Goal: Book appointment/travel/reservation

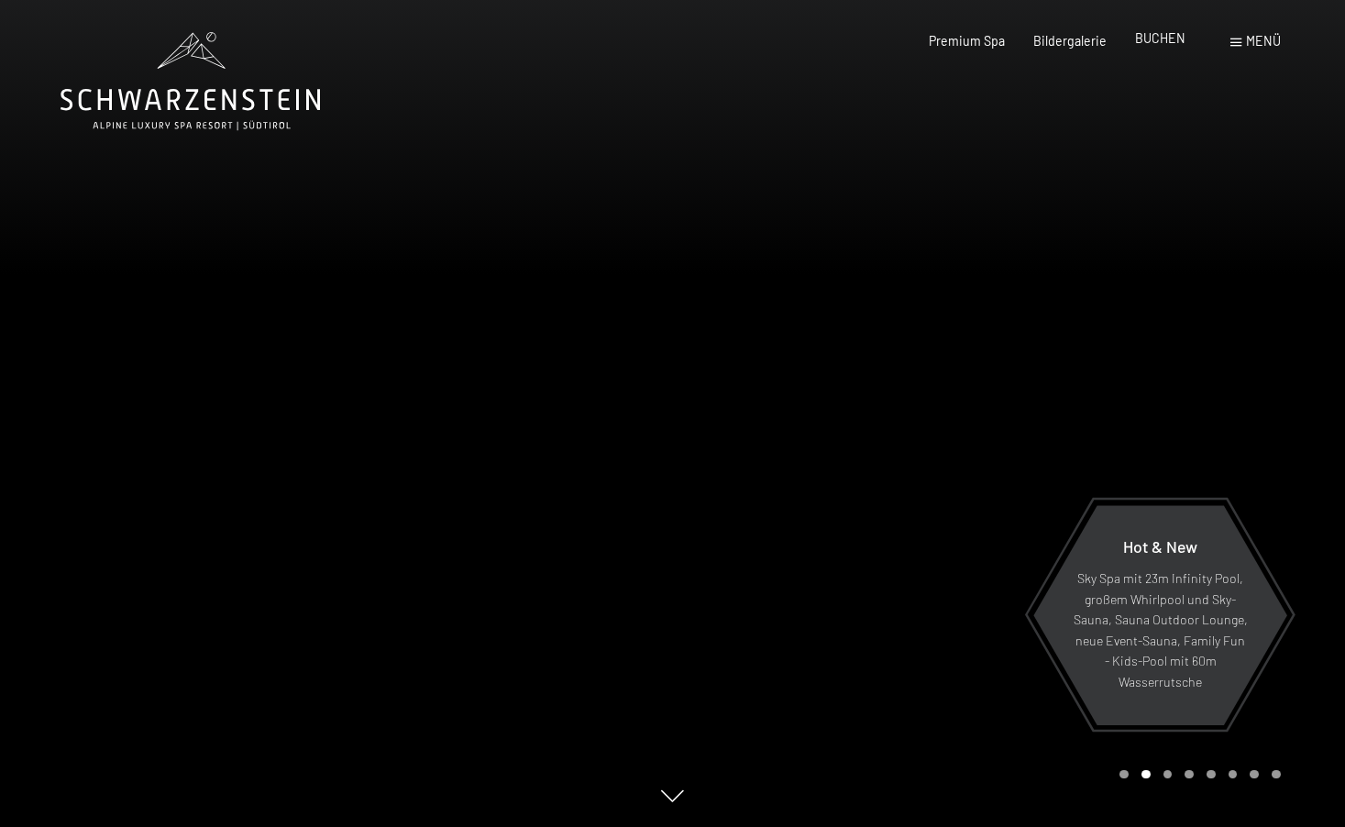
click at [1146, 34] on span "BUCHEN" at bounding box center [1160, 38] width 50 height 16
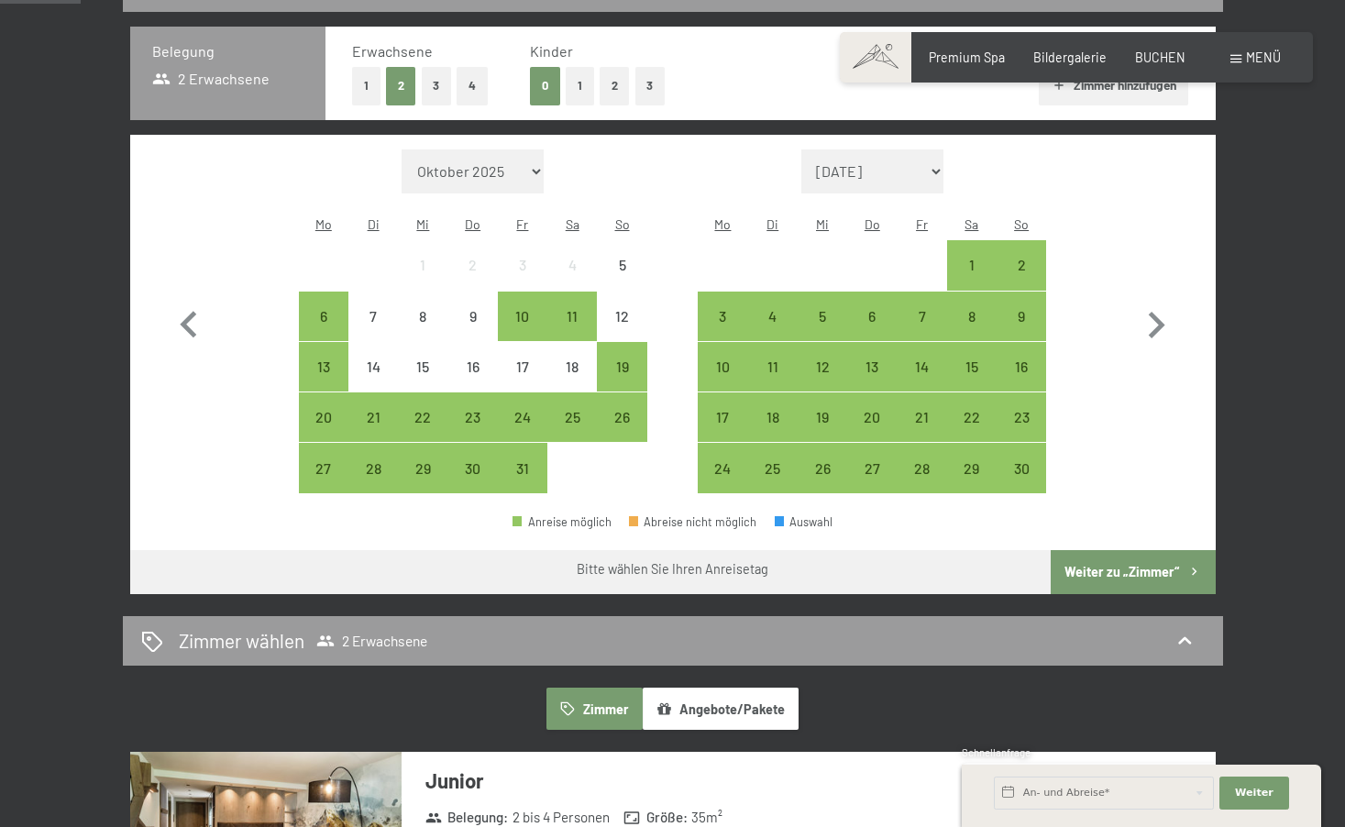
scroll to position [362, 0]
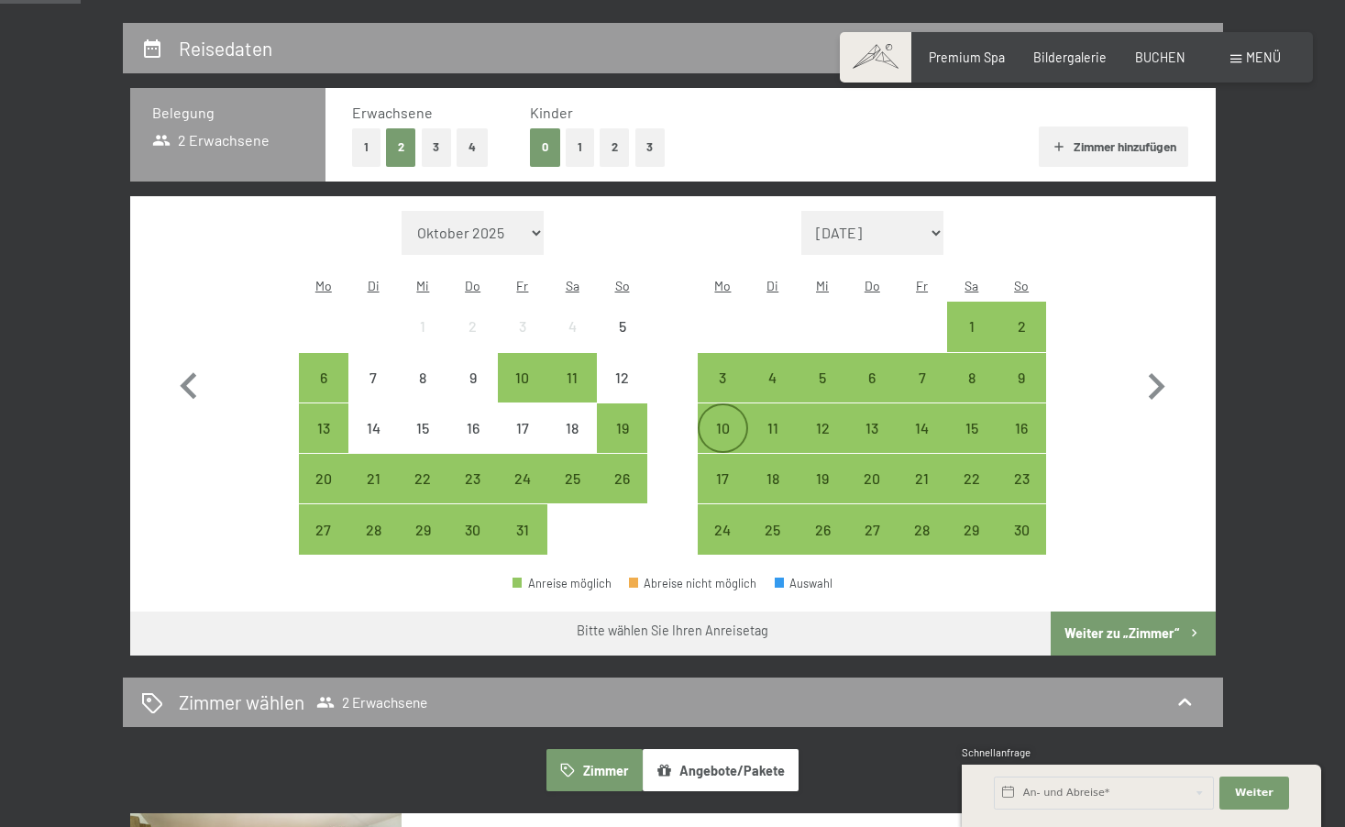
click at [720, 421] on div "10" at bounding box center [723, 444] width 46 height 46
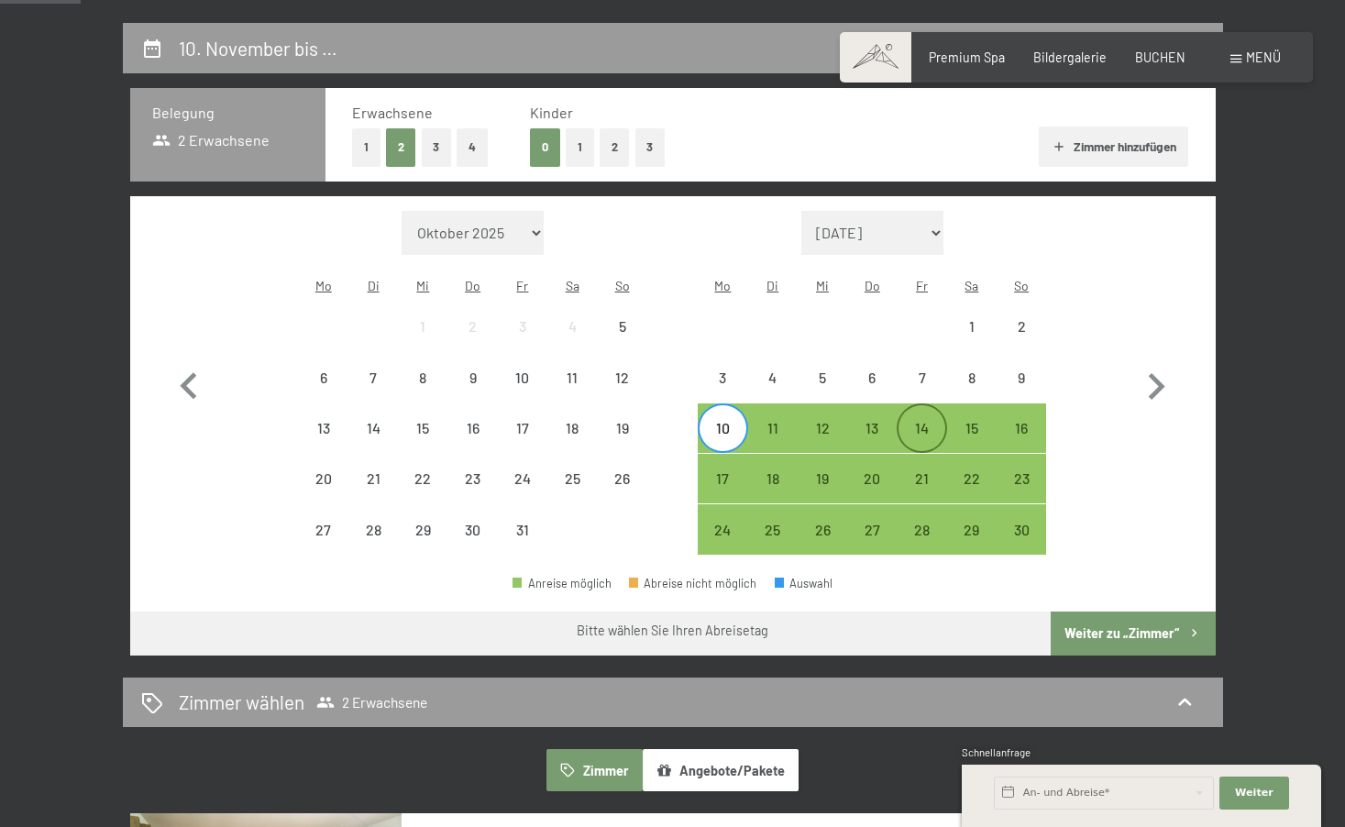
click at [918, 405] on div "14" at bounding box center [922, 428] width 46 height 46
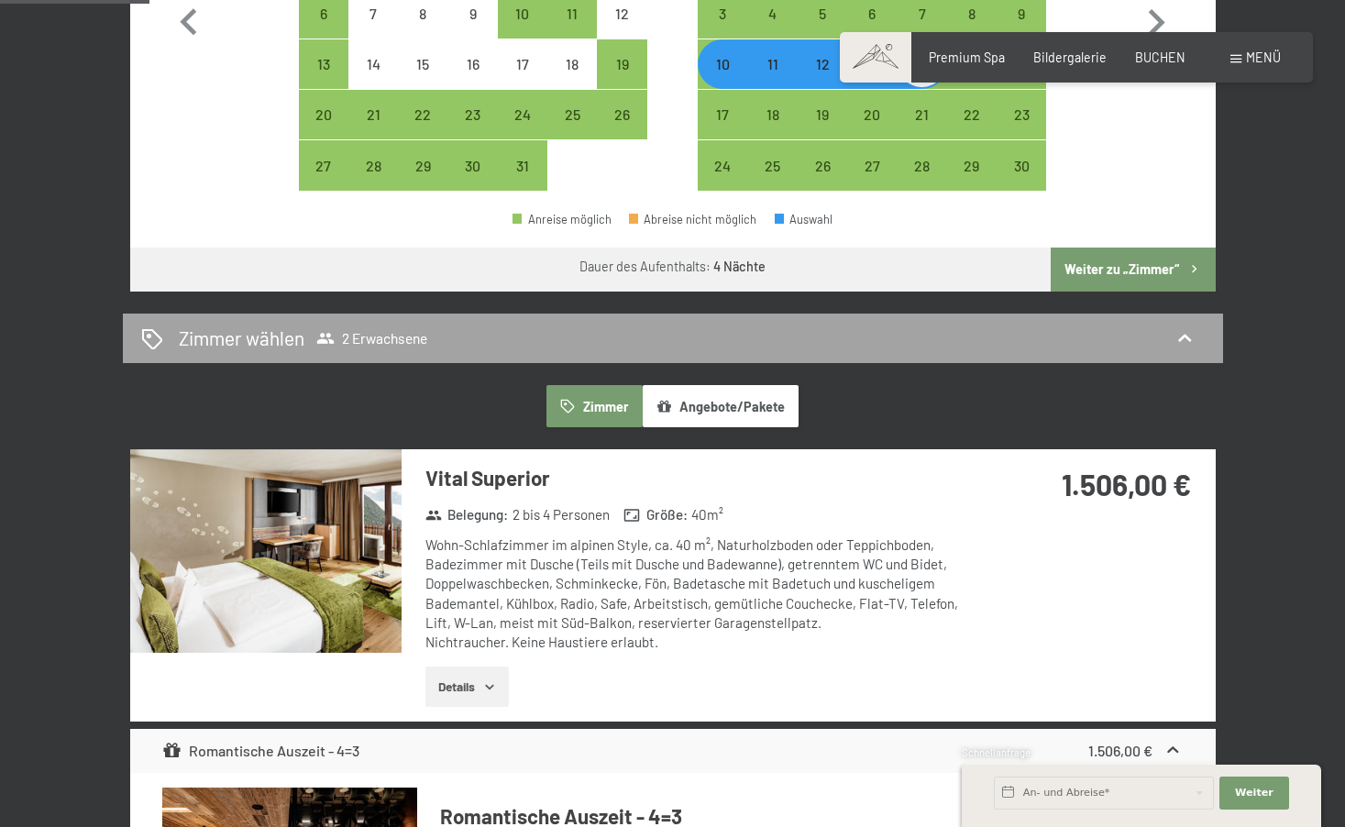
scroll to position [764, 0]
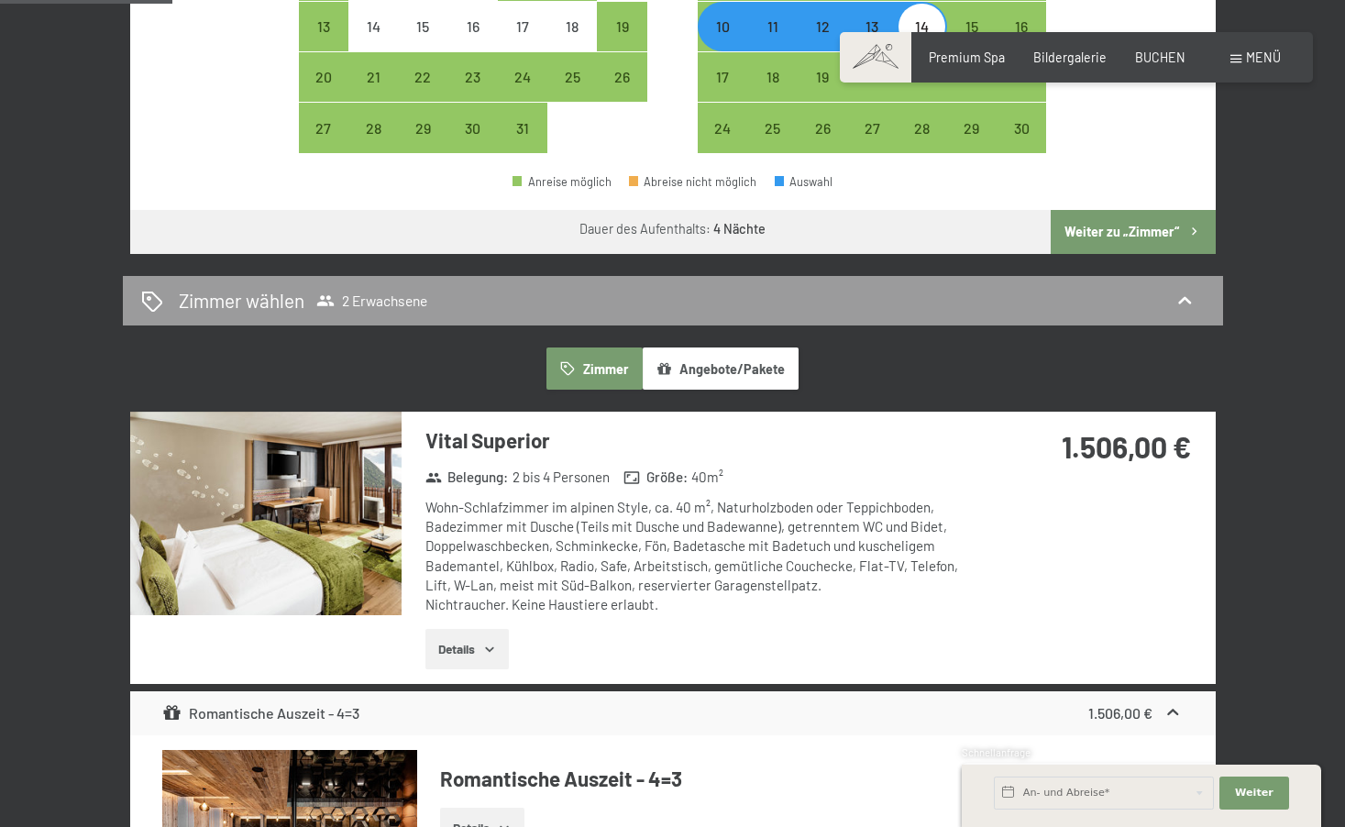
click at [705, 348] on button "Angebote/Pakete" at bounding box center [721, 369] width 156 height 42
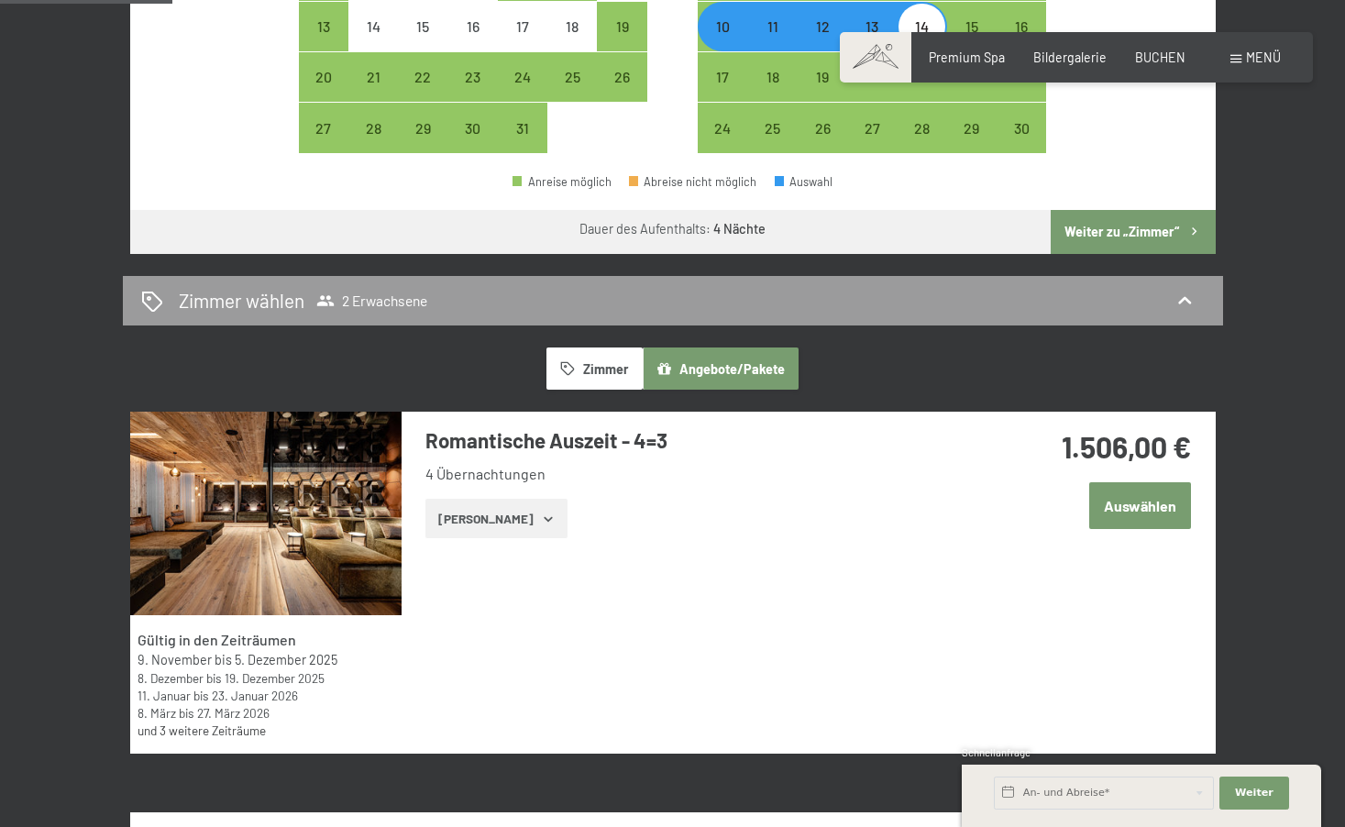
click at [1149, 482] on button "Auswählen" at bounding box center [1140, 505] width 102 height 47
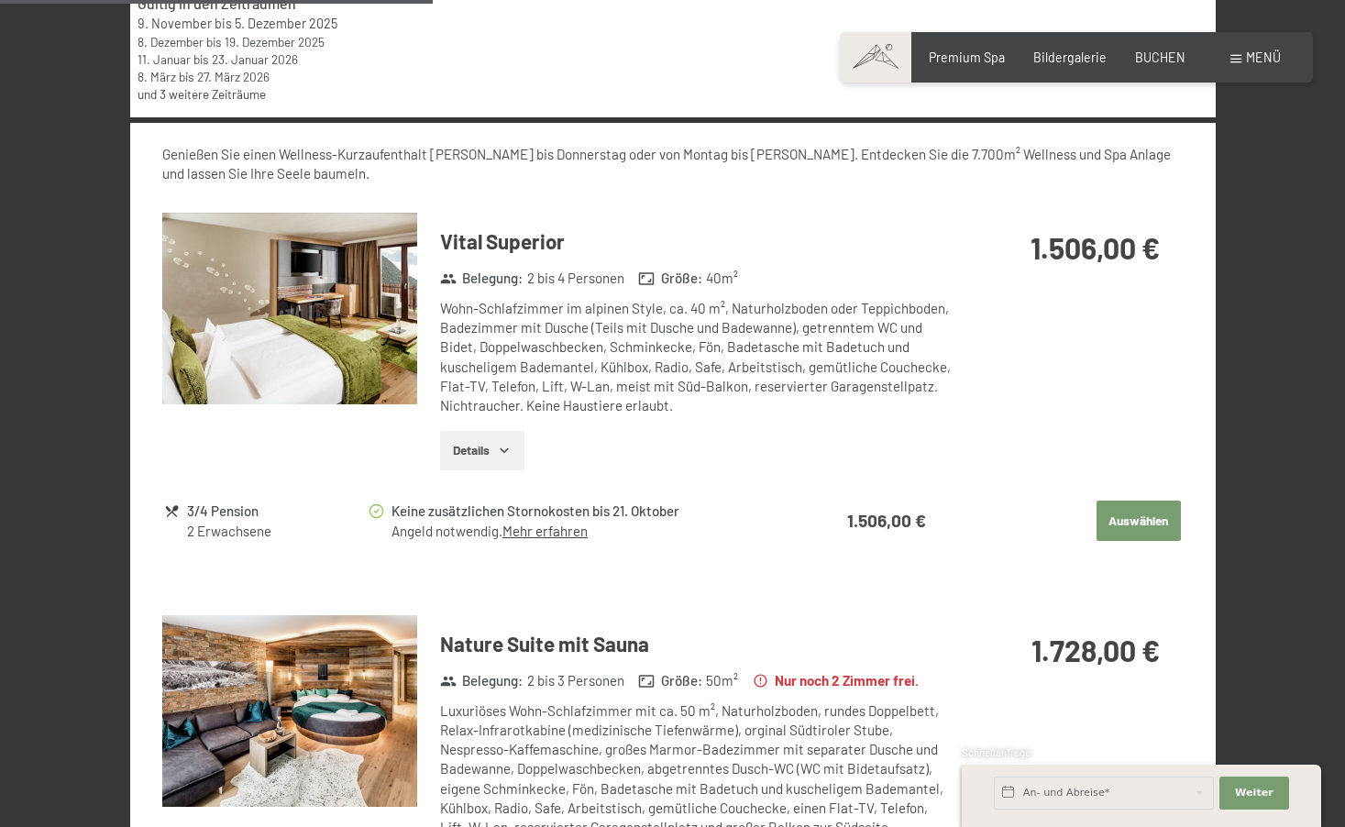
scroll to position [1342, 0]
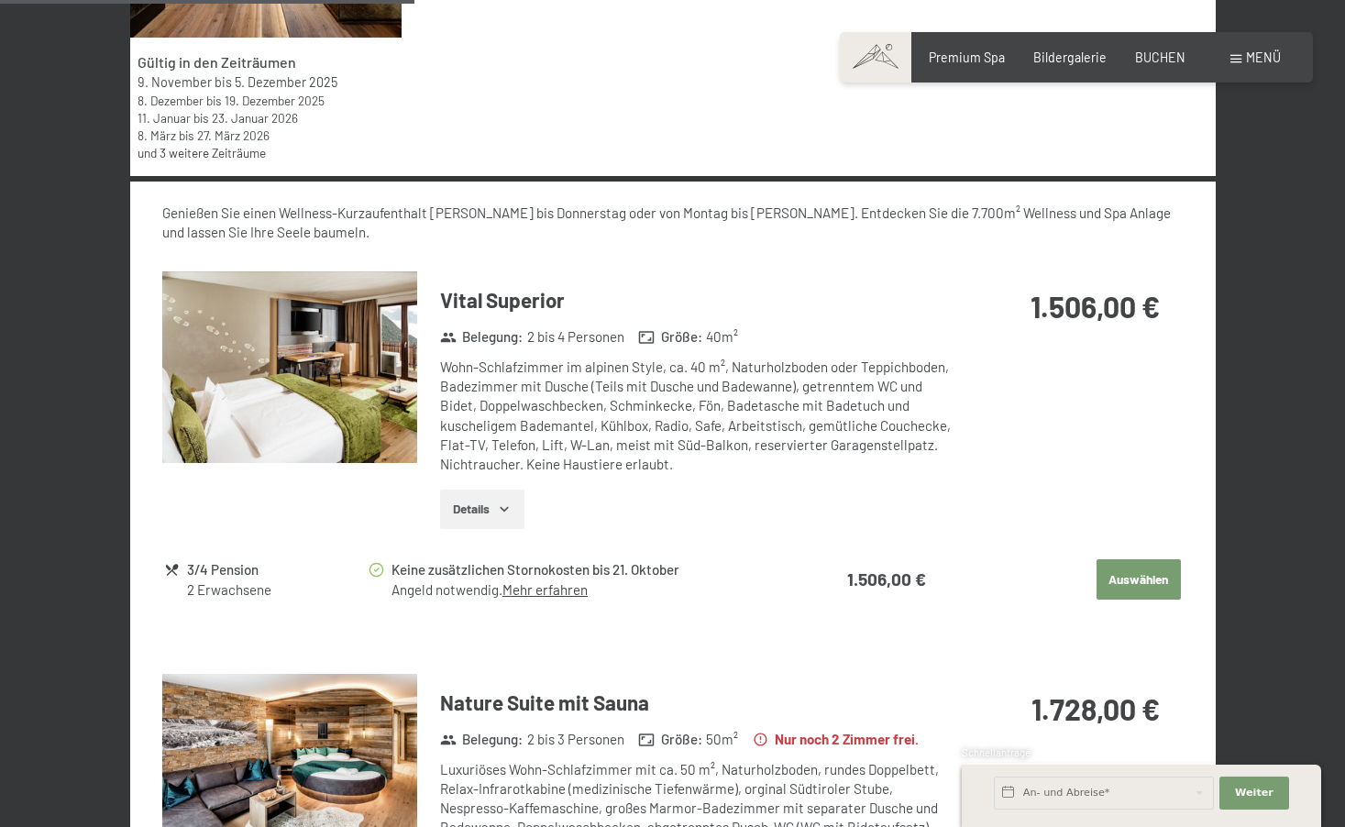
click at [354, 370] on img at bounding box center [289, 367] width 255 height 192
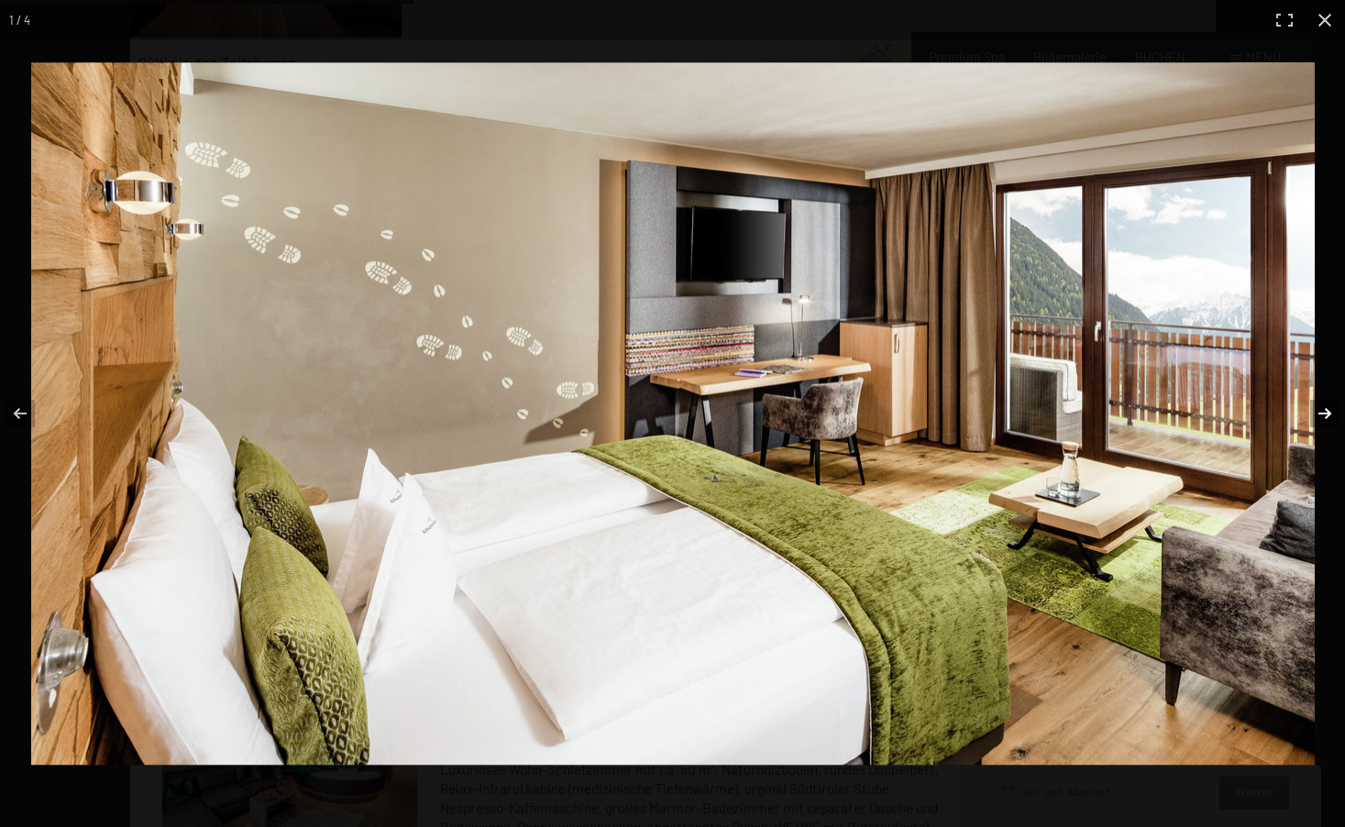
click at [1321, 408] on button "button" at bounding box center [1313, 414] width 64 height 92
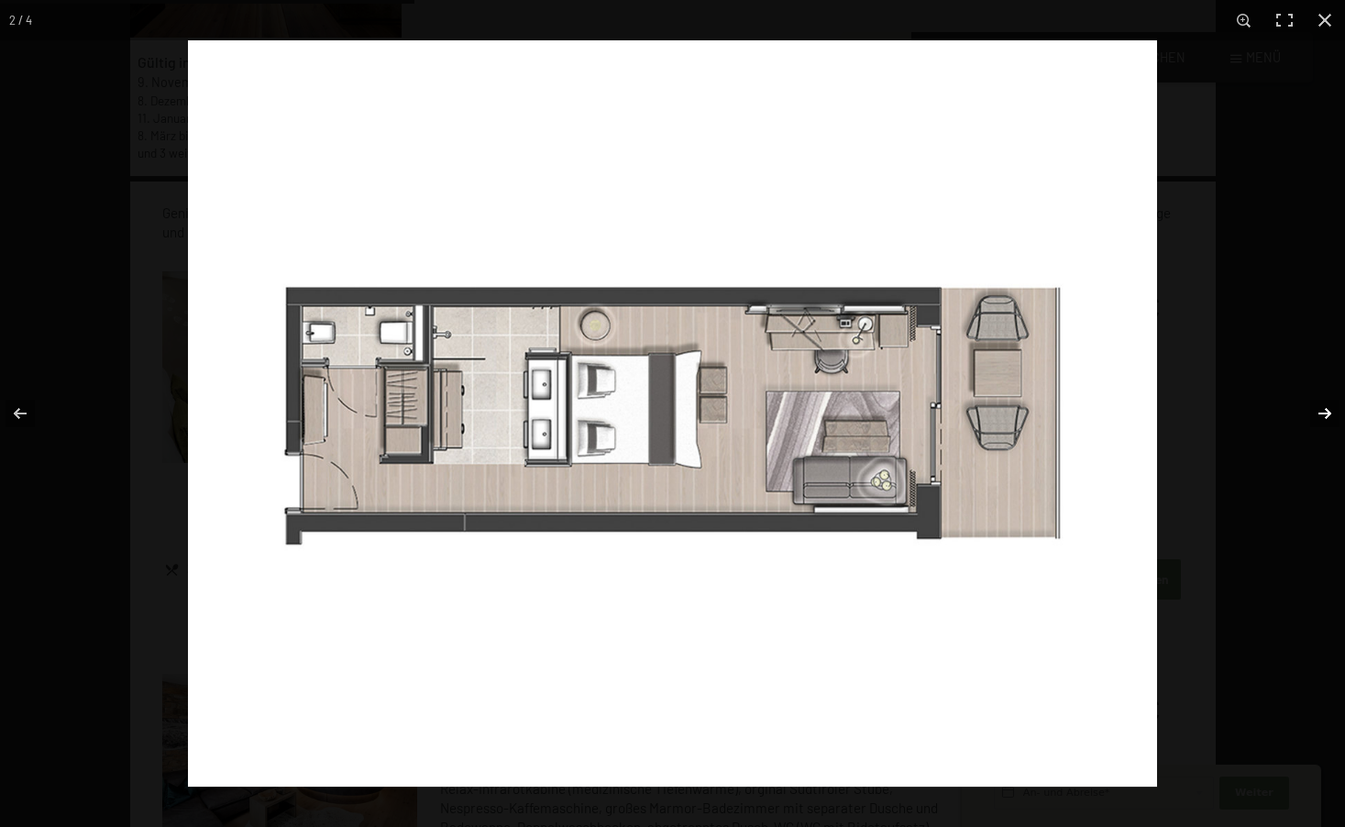
click at [1321, 408] on button "button" at bounding box center [1313, 414] width 64 height 92
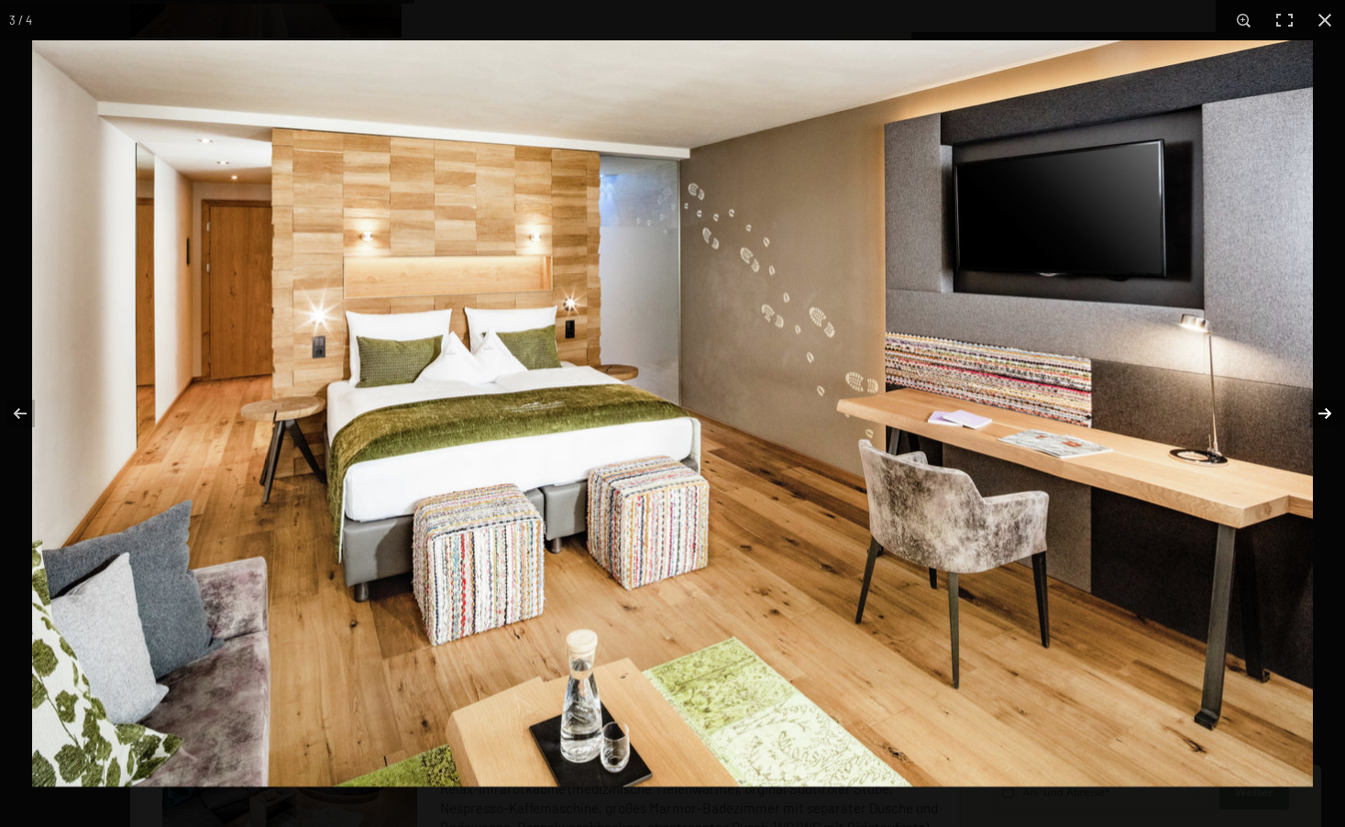
click at [1321, 408] on button "button" at bounding box center [1313, 414] width 64 height 92
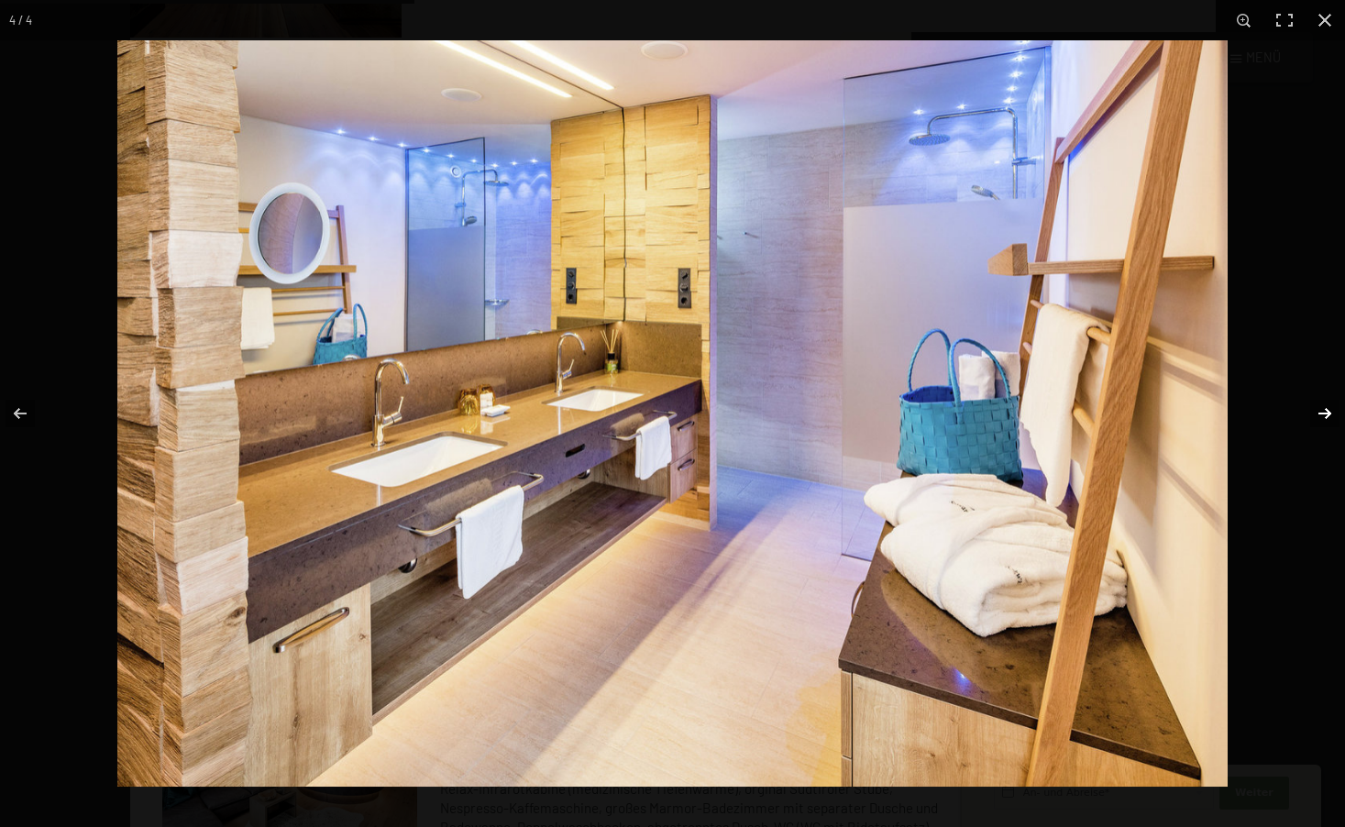
click at [1321, 408] on button "button" at bounding box center [1313, 414] width 64 height 92
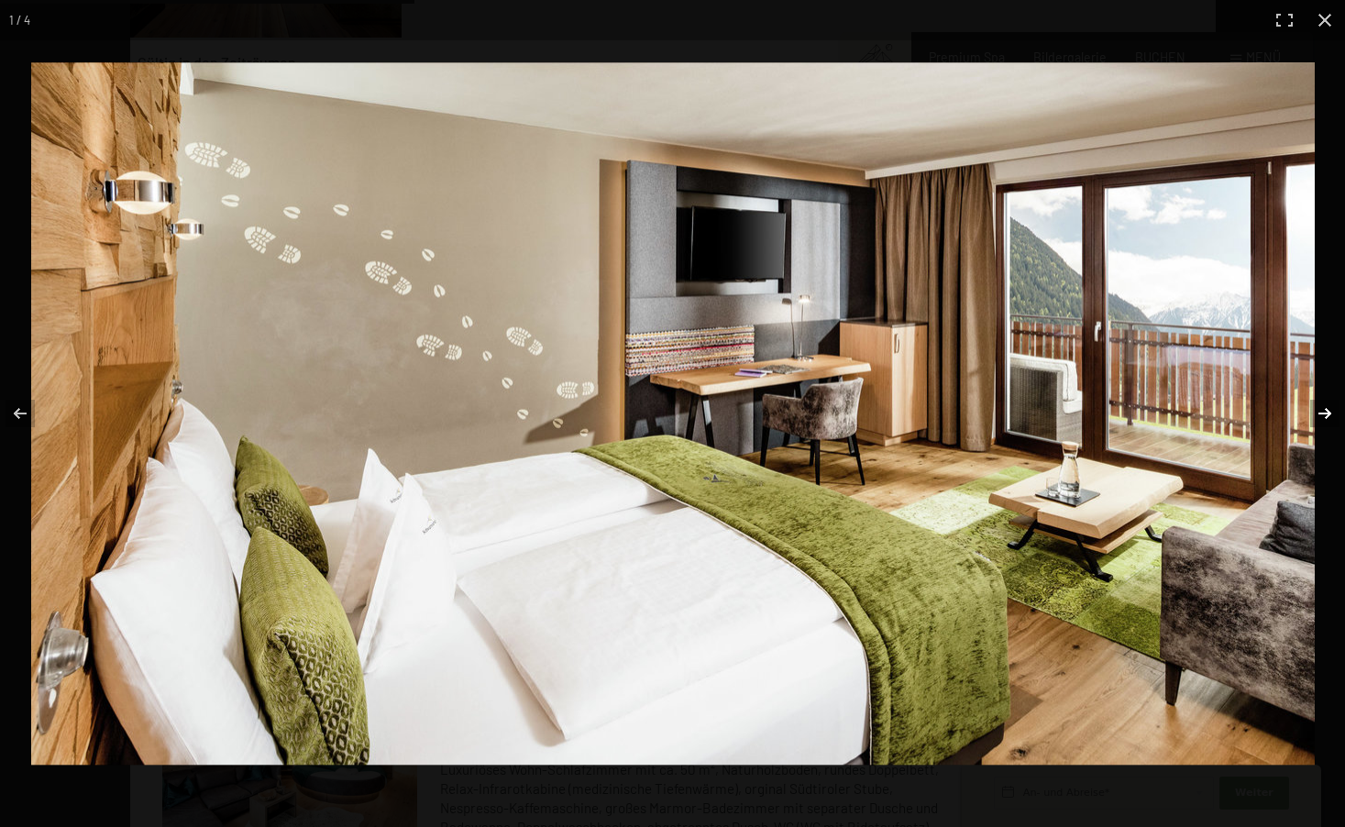
click at [1313, 417] on button "button" at bounding box center [1313, 414] width 64 height 92
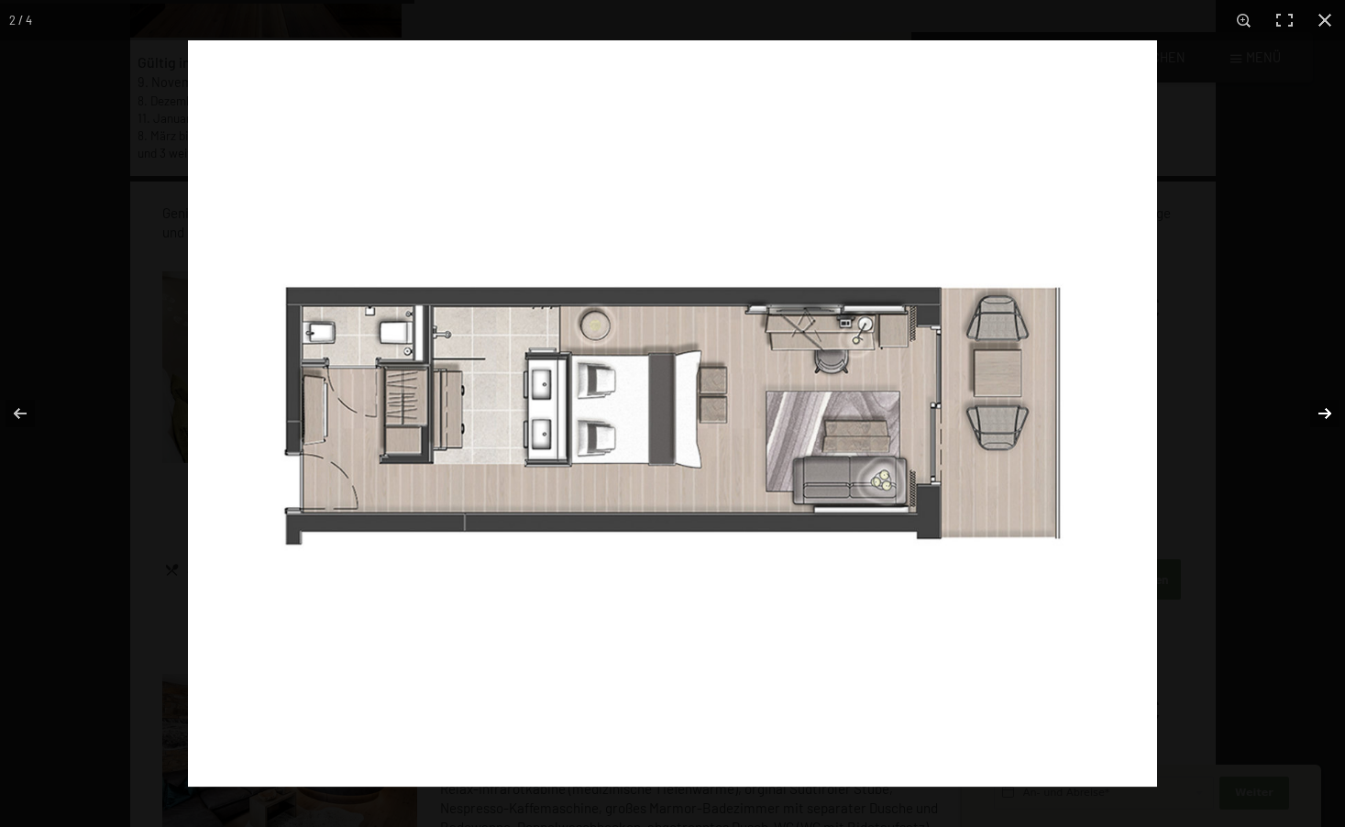
click at [1313, 417] on button "button" at bounding box center [1313, 414] width 64 height 92
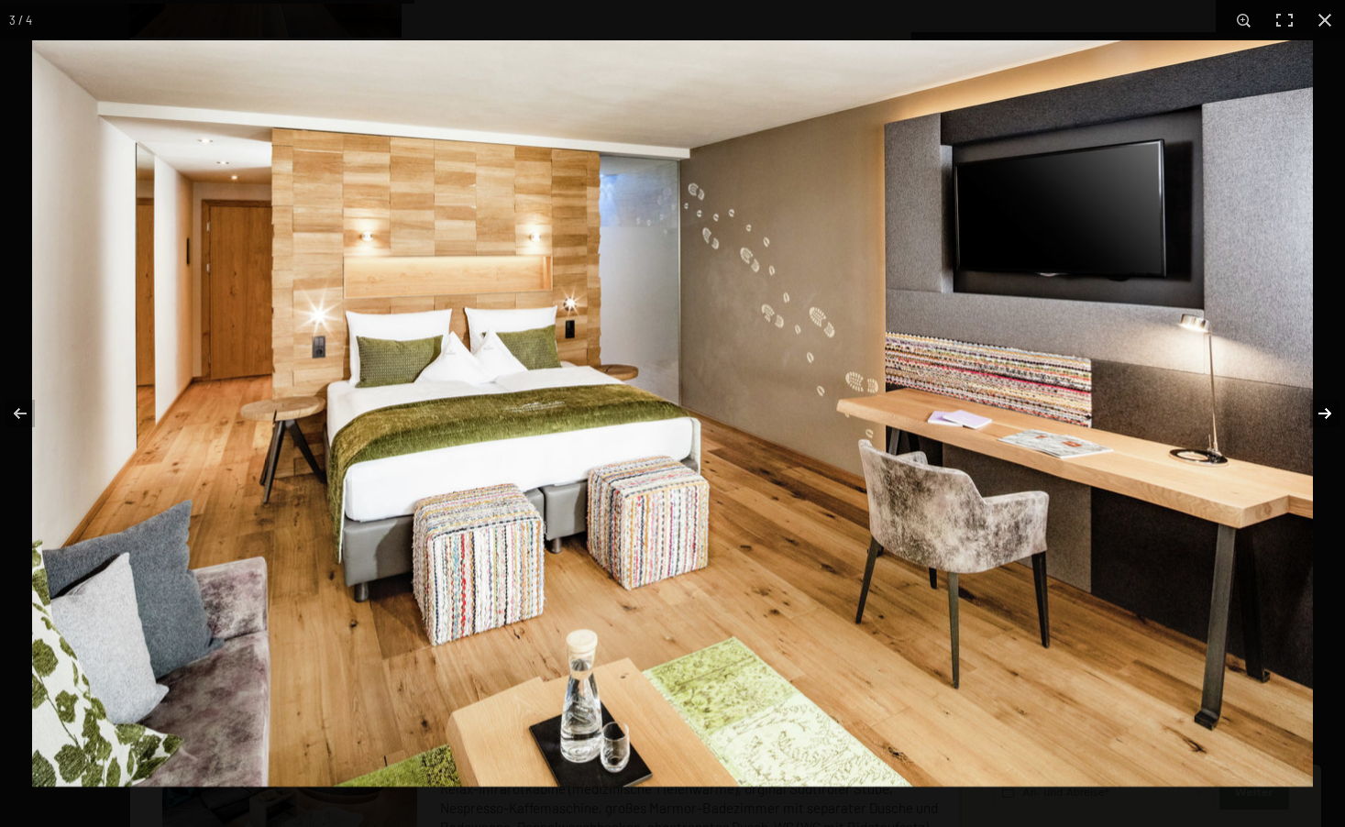
click at [1313, 417] on button "button" at bounding box center [1313, 414] width 64 height 92
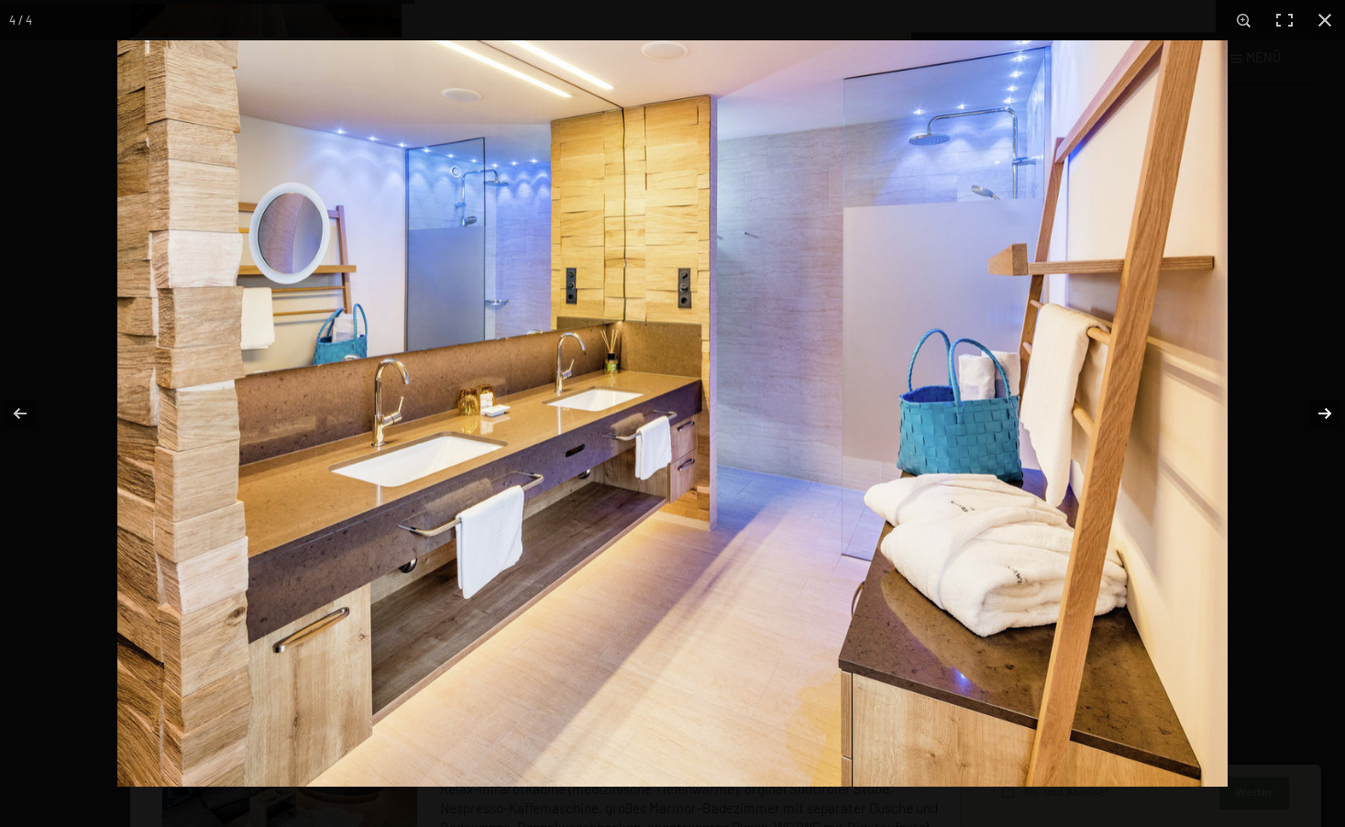
click at [1313, 417] on button "button" at bounding box center [1313, 414] width 64 height 92
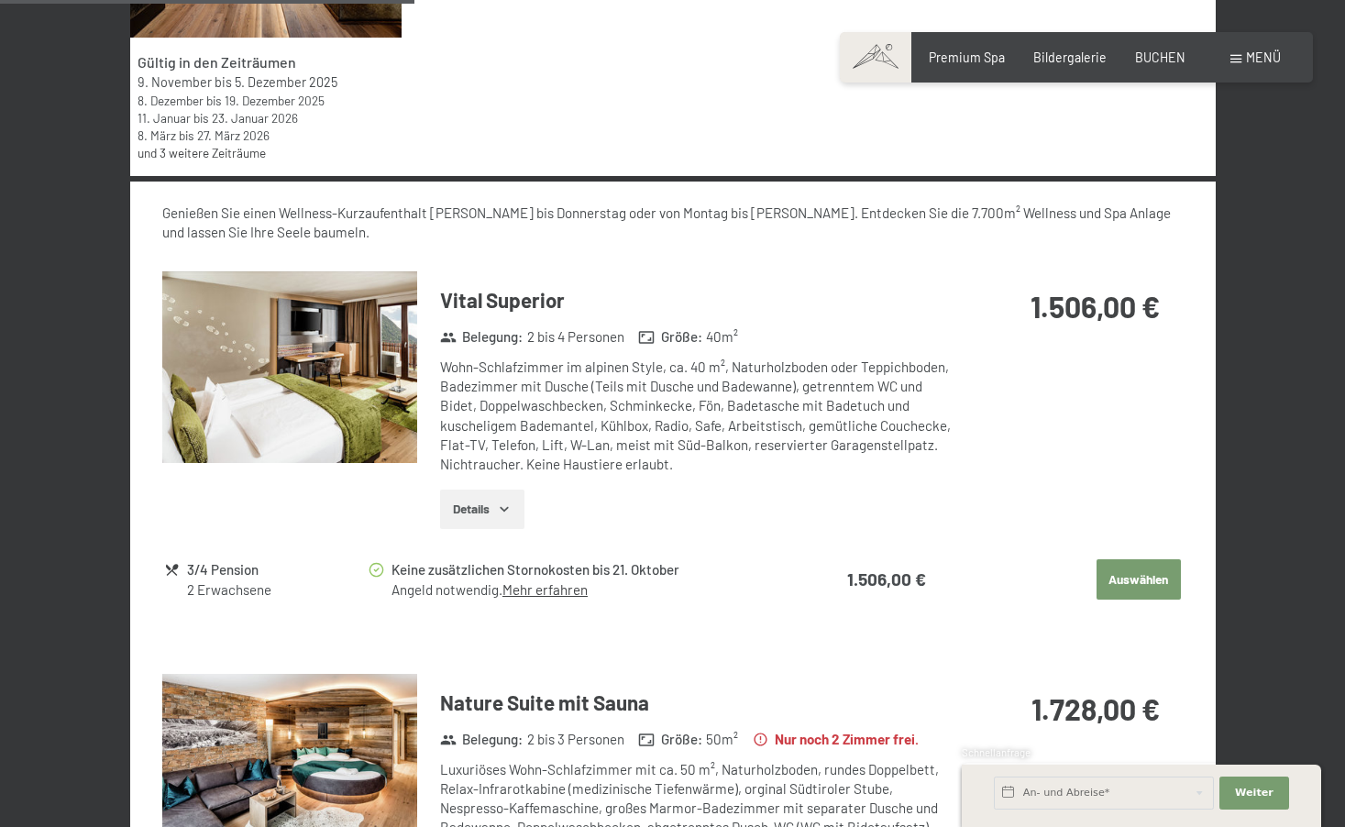
click at [0, 0] on button "button" at bounding box center [0, 0] width 0 height 0
click at [1162, 559] on button "Auswählen" at bounding box center [1139, 579] width 84 height 40
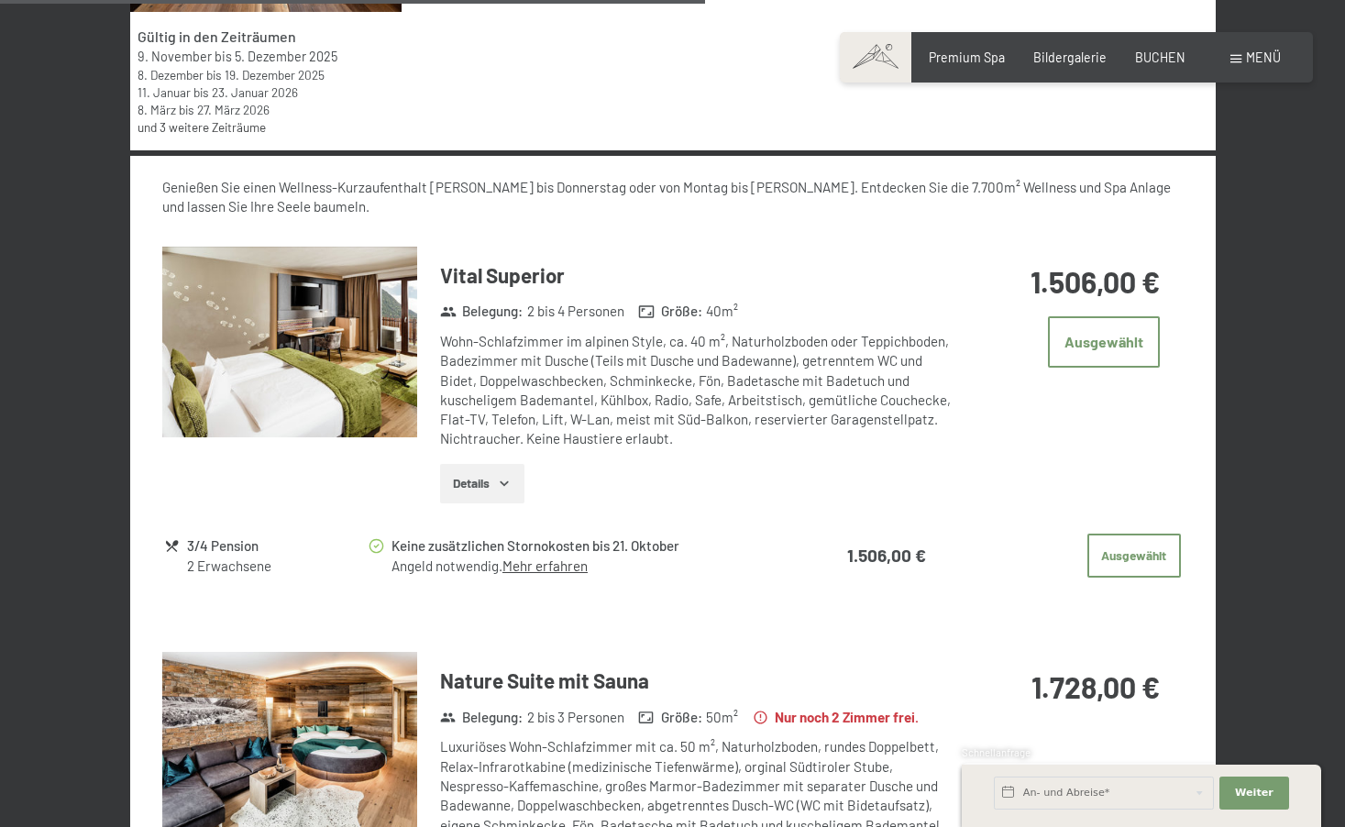
scroll to position [383, 0]
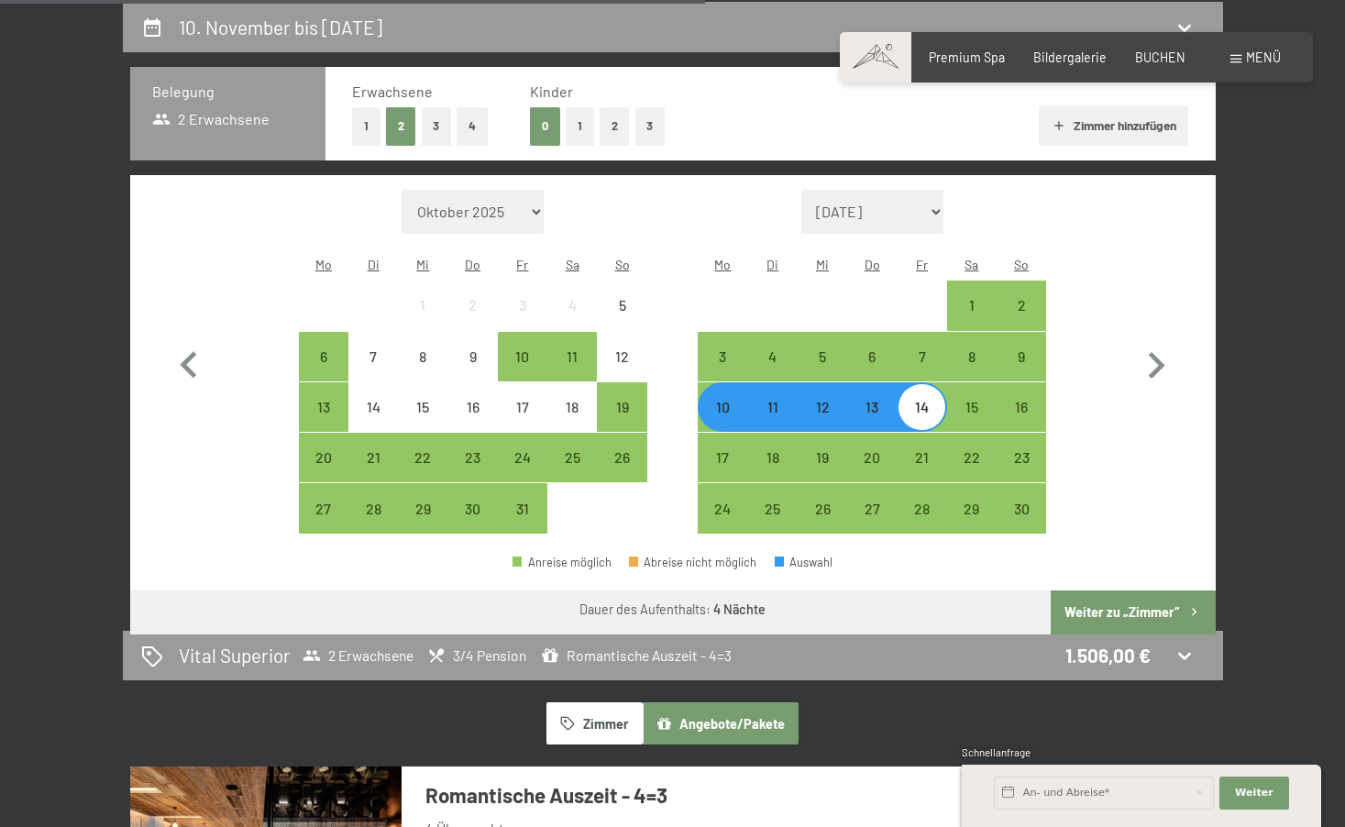
click at [1145, 594] on button "Weiter zu „Zimmer“" at bounding box center [1133, 613] width 164 height 44
click at [1133, 591] on button "Weiter zu „Zimmer“" at bounding box center [1133, 613] width 164 height 44
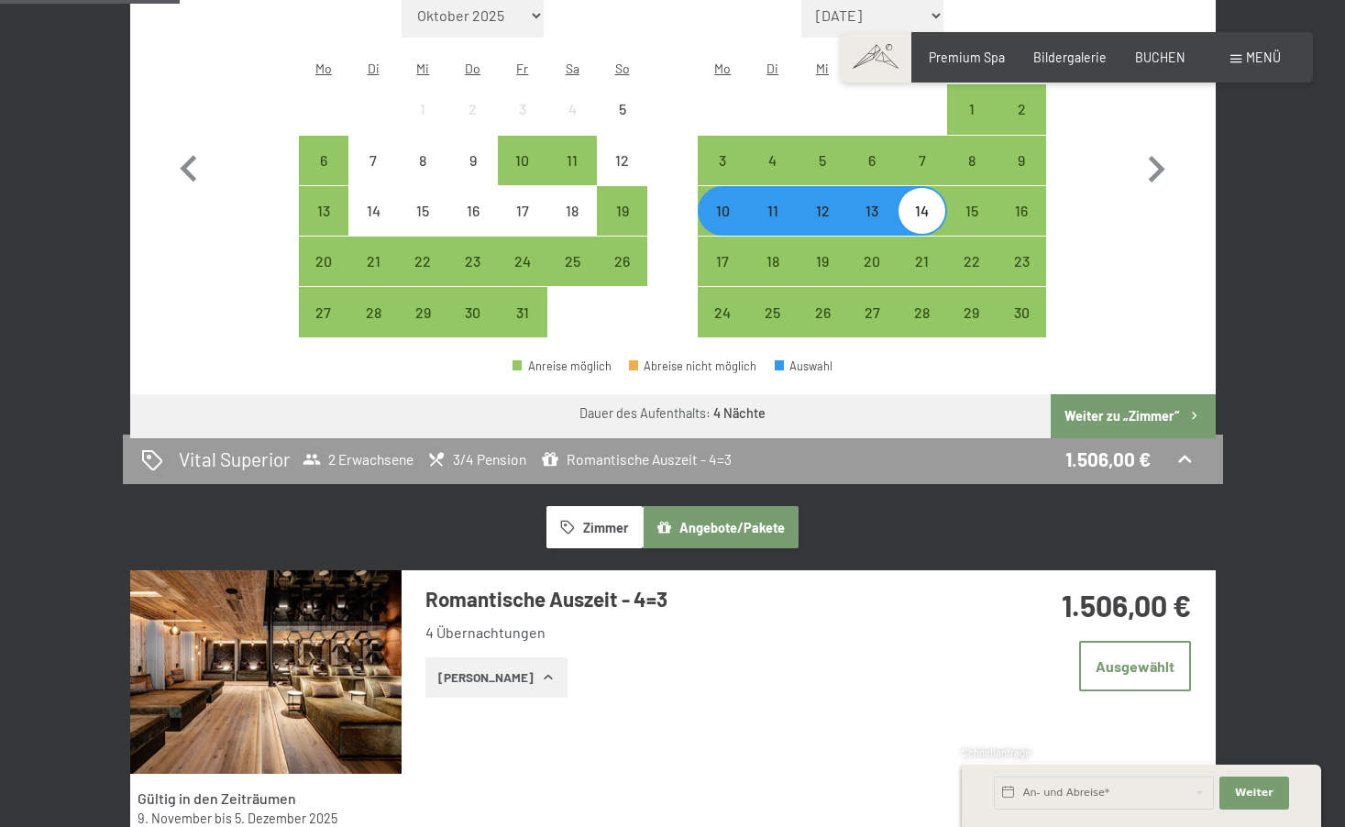
scroll to position [583, 0]
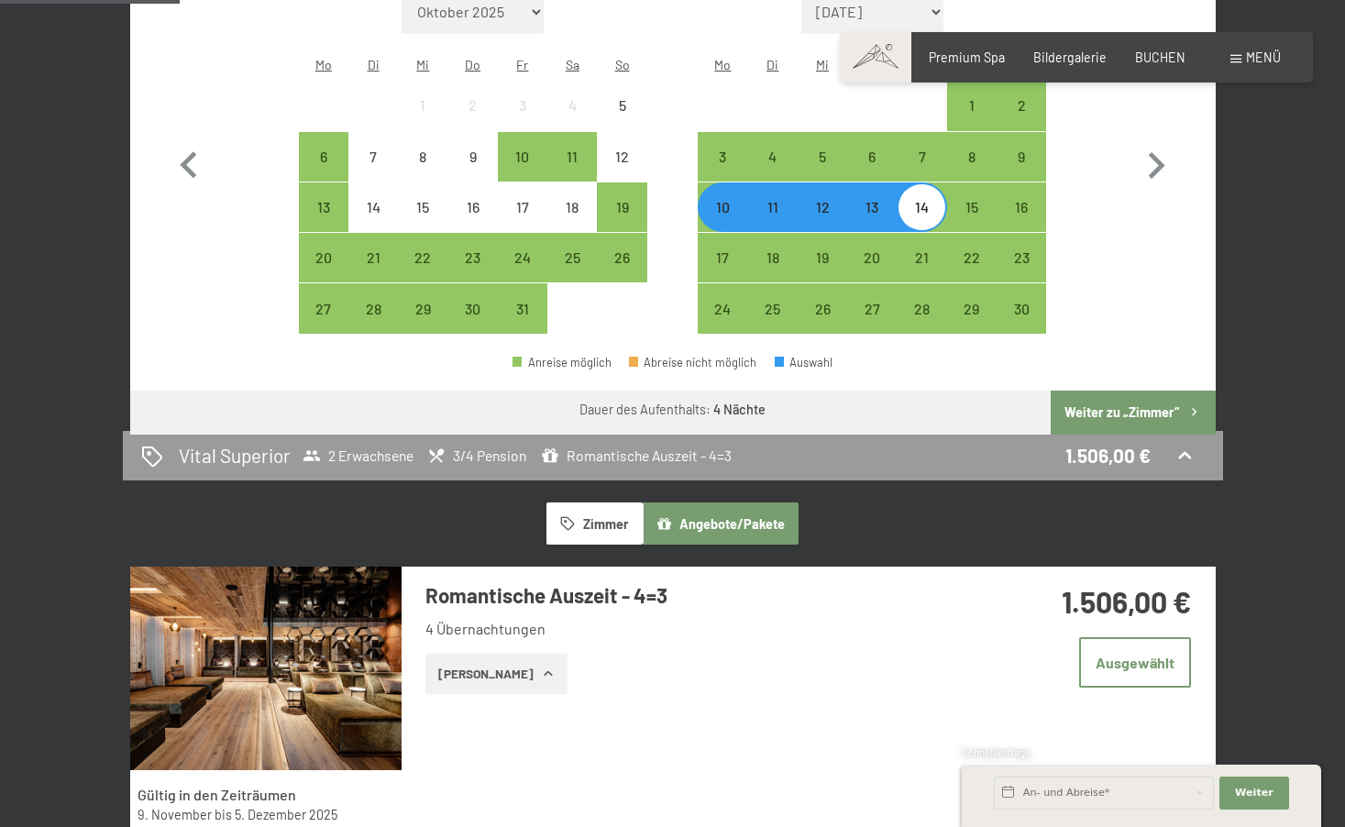
click at [1172, 391] on button "Weiter zu „Zimmer“" at bounding box center [1133, 413] width 164 height 44
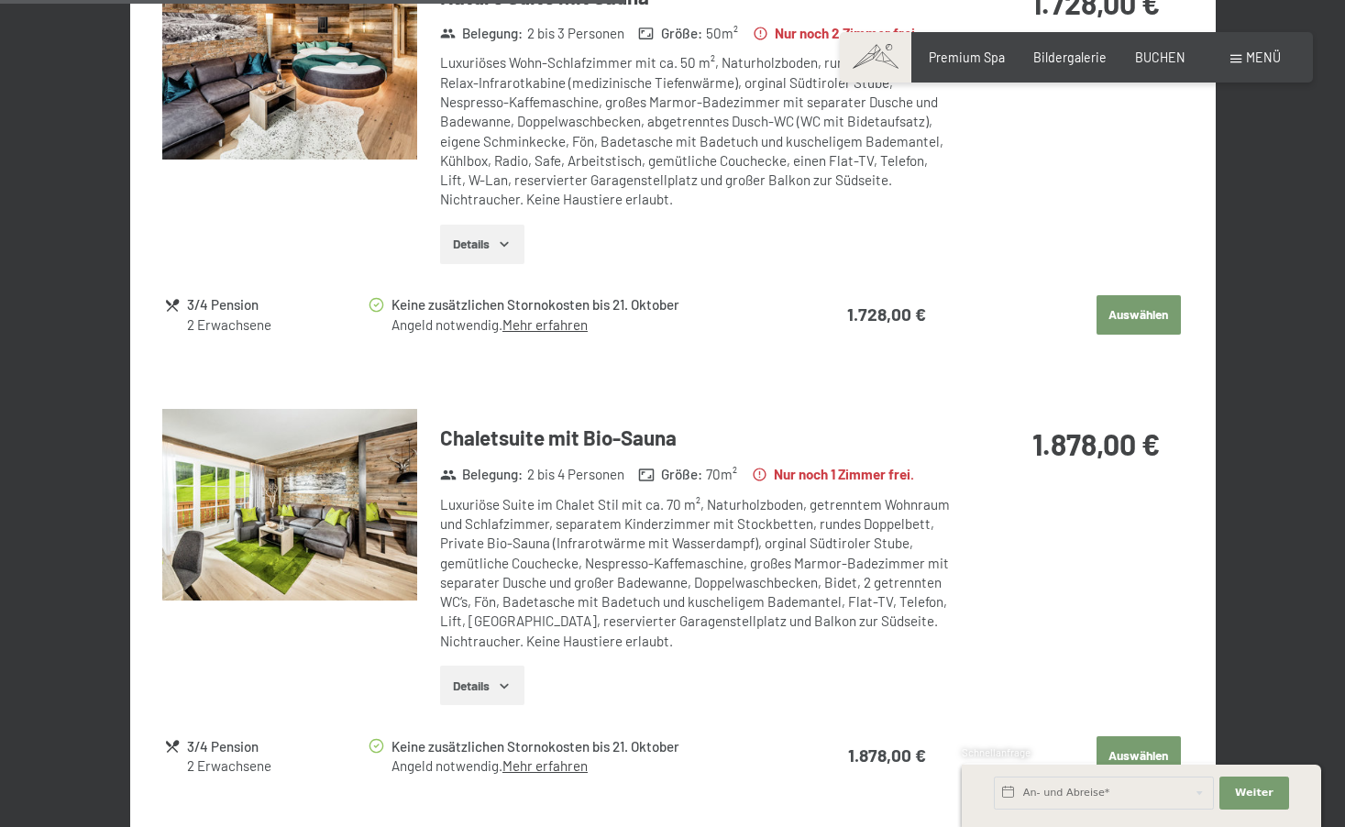
scroll to position [2184, 0]
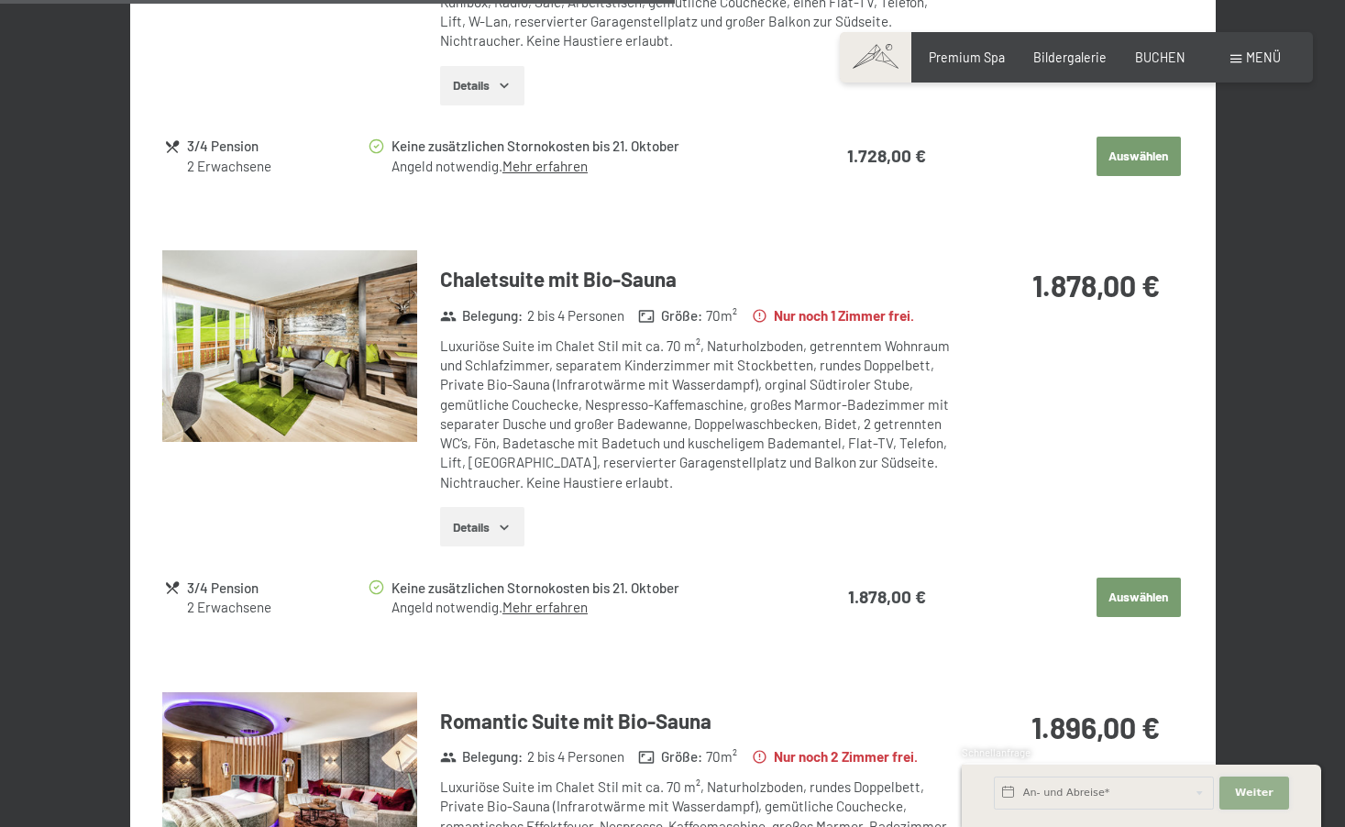
click at [1244, 787] on span "Weiter" at bounding box center [1254, 793] width 39 height 15
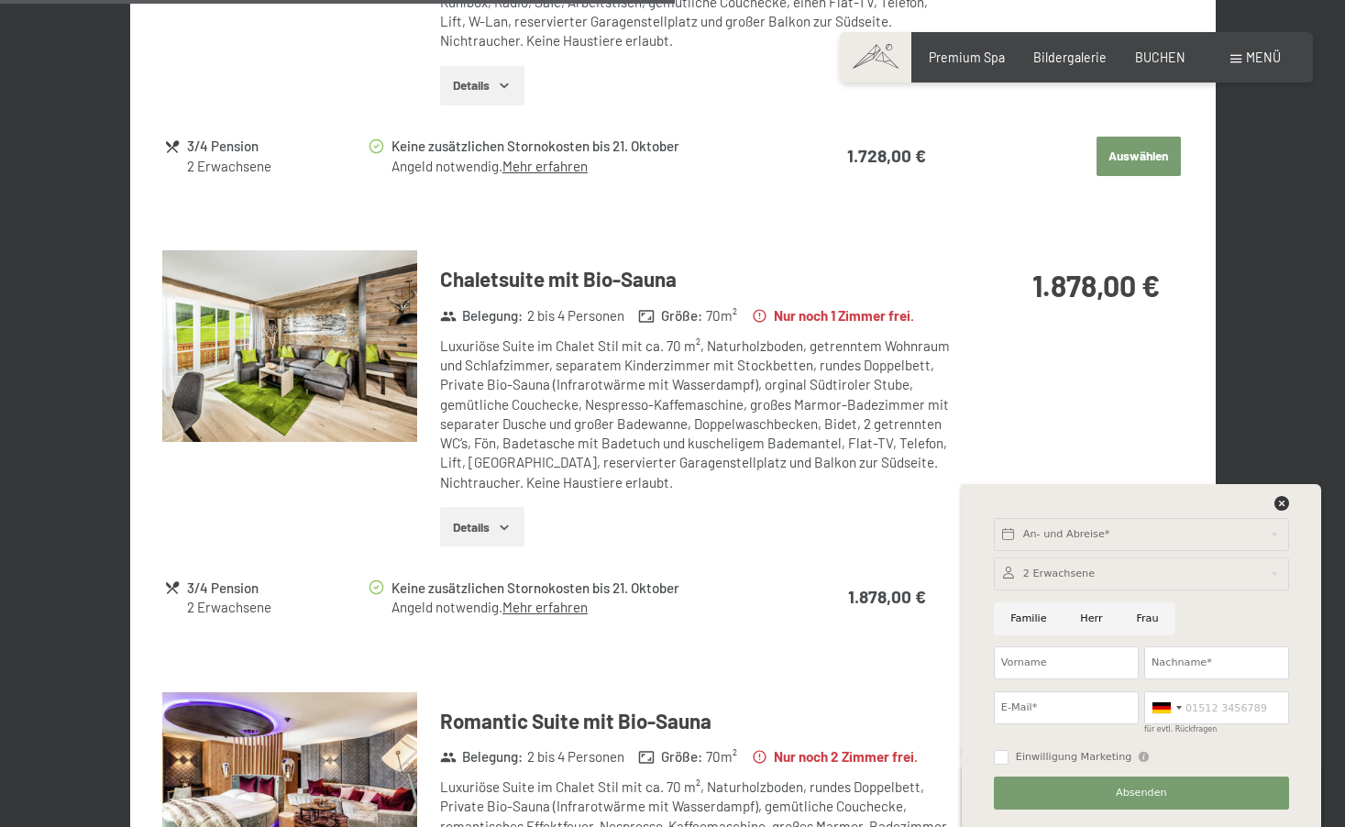
click at [1295, 504] on div "An- und Abreise* Weiter Adressfelder ausblenden 2 Erwachsene 2 Erwachsene Älter…" at bounding box center [1141, 655] width 319 height 343
click at [1291, 503] on div at bounding box center [1141, 507] width 301 height 23
click at [1288, 503] on icon at bounding box center [1282, 503] width 15 height 15
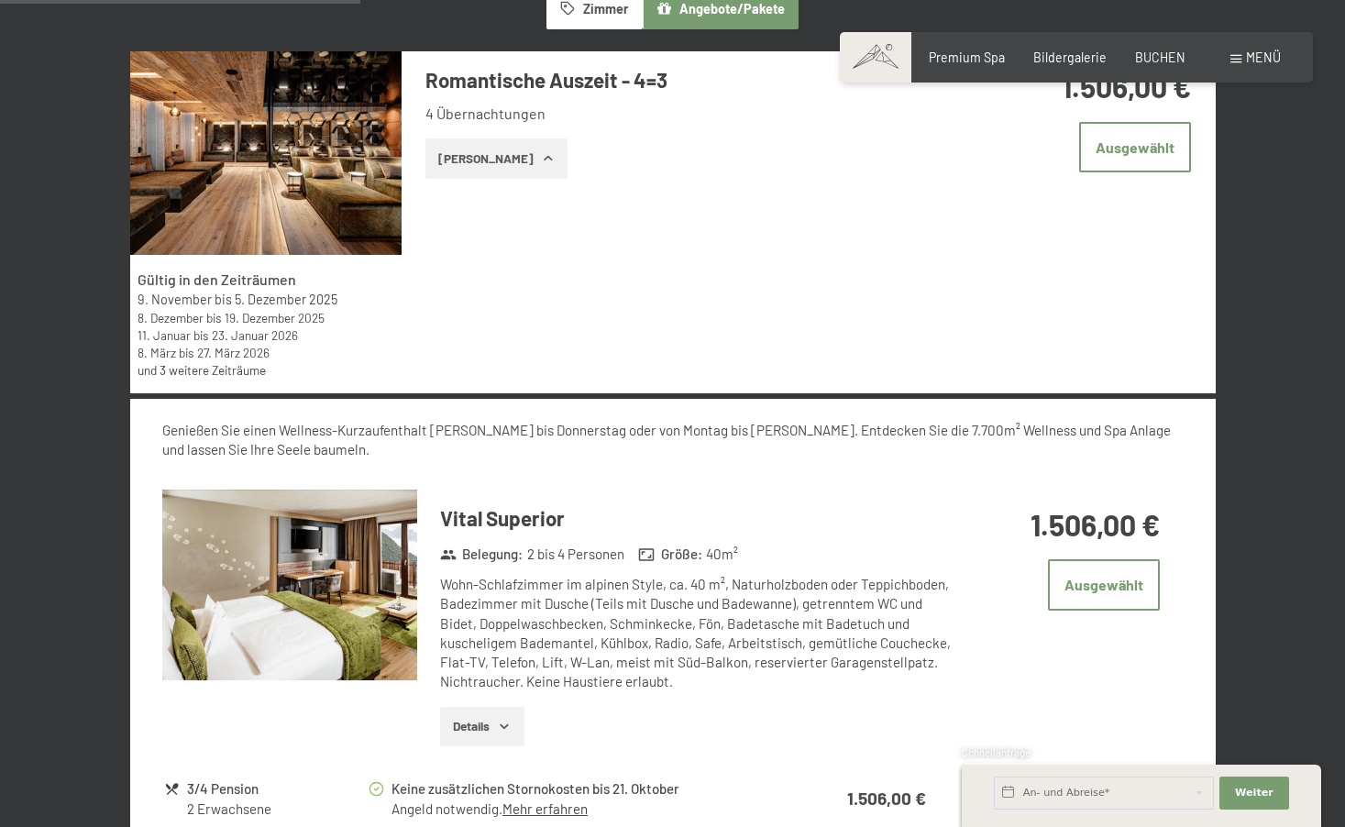
scroll to position [740, 0]
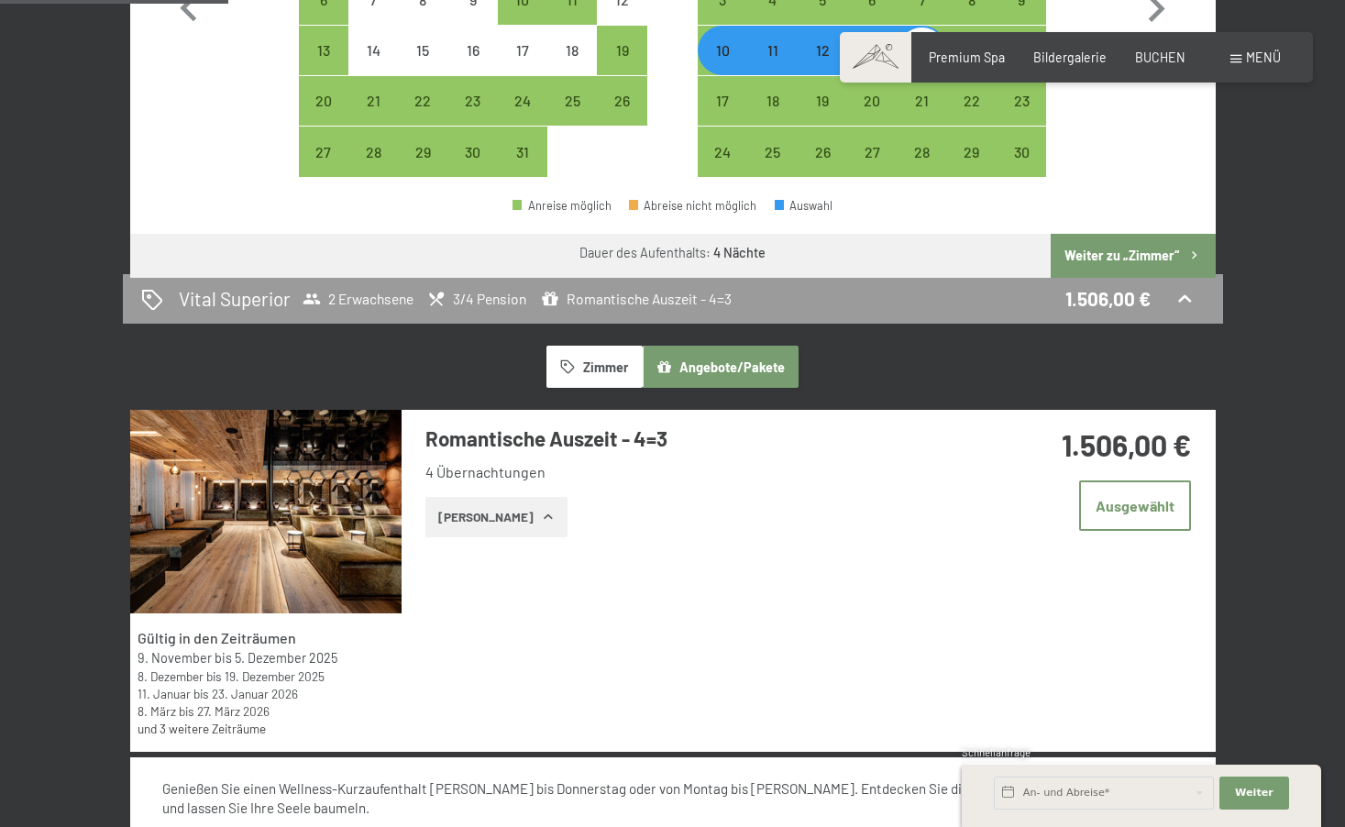
click at [1074, 234] on button "Weiter zu „Zimmer“" at bounding box center [1133, 256] width 164 height 44
click at [790, 371] on button "Angebote/Pakete" at bounding box center [721, 367] width 156 height 42
click at [665, 364] on icon "button" at bounding box center [665, 367] width 16 height 16
click at [1255, 788] on span "Weiter" at bounding box center [1254, 793] width 39 height 15
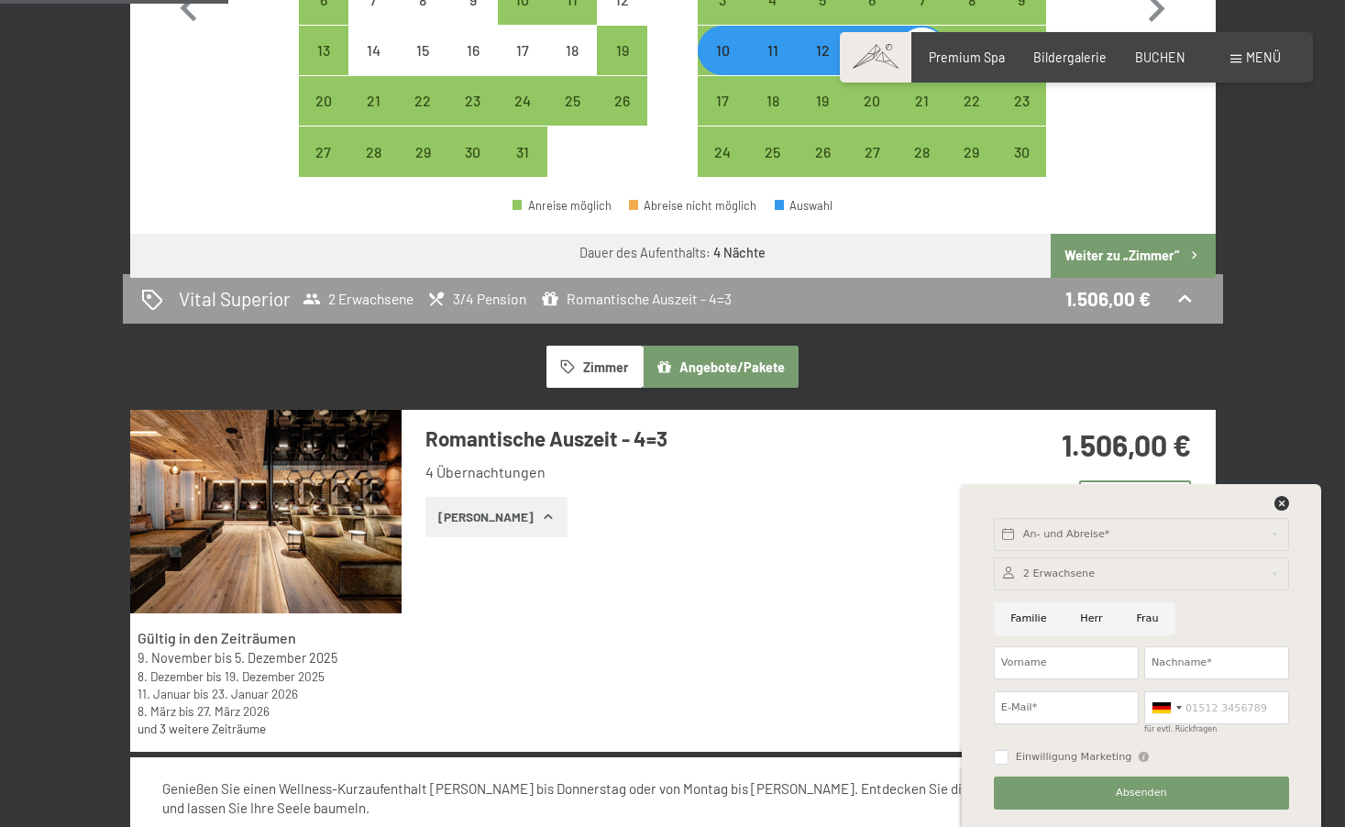
click at [1106, 577] on div at bounding box center [1141, 574] width 295 height 33
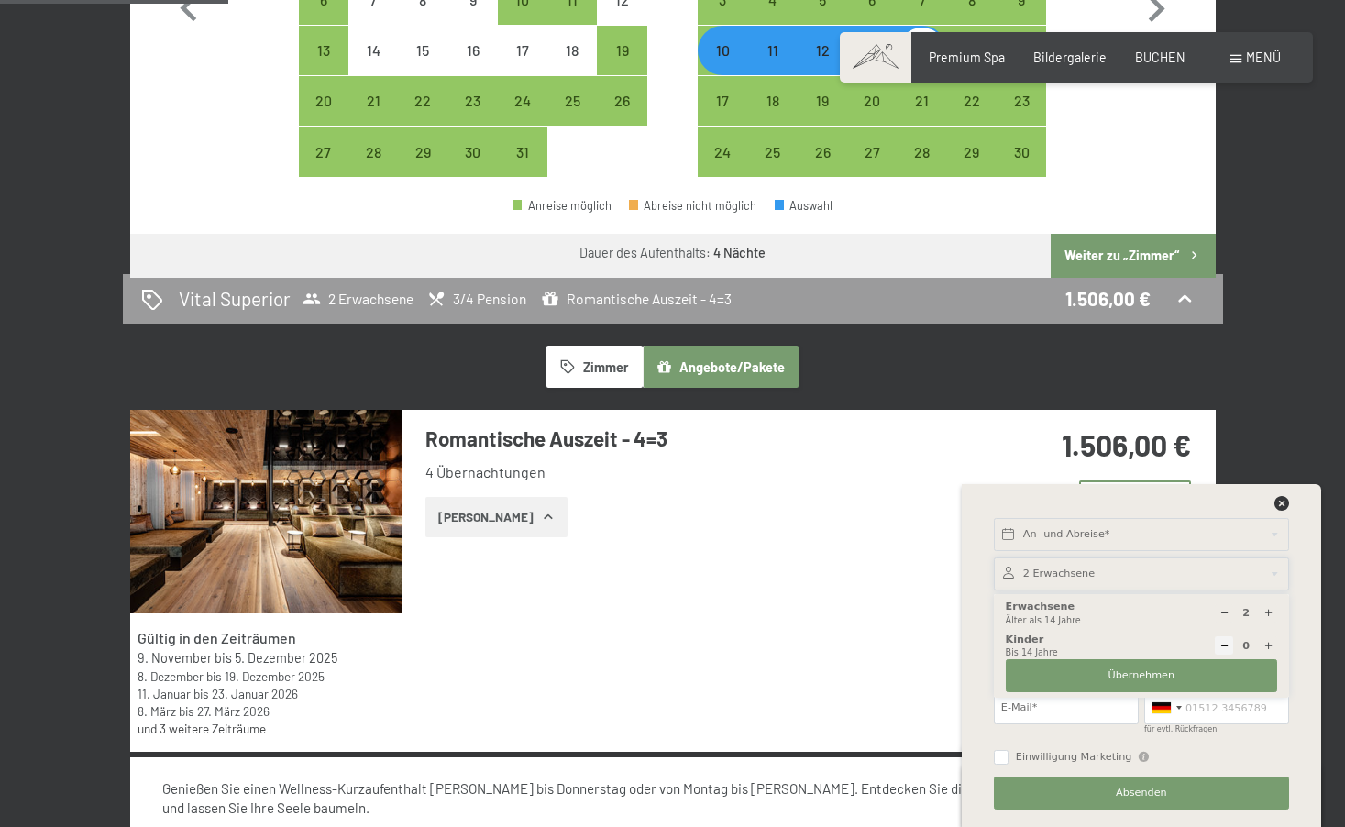
click at [1273, 645] on icon at bounding box center [1269, 646] width 10 height 10
type input "1"
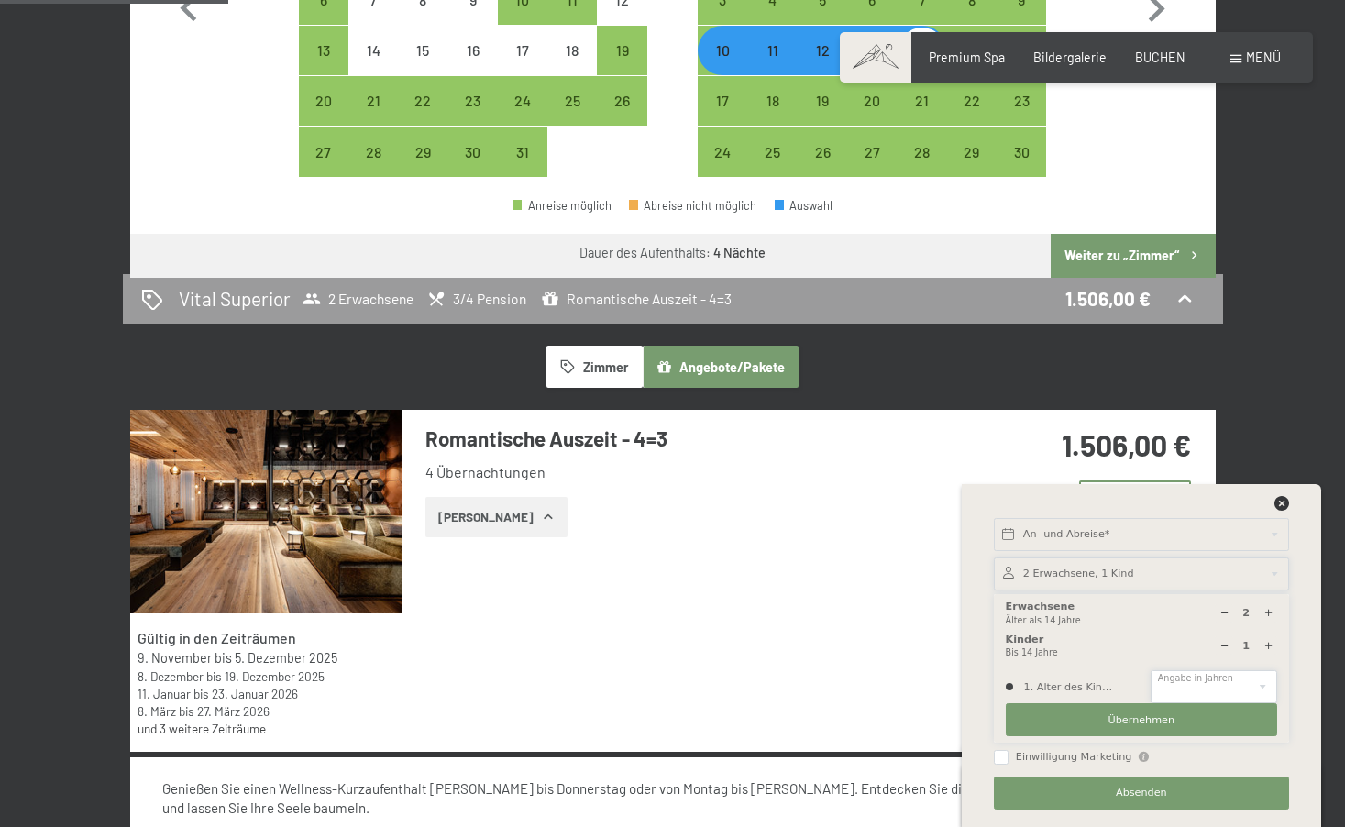
click at [1222, 680] on select "0 1 2 3 4 5 6 7 8 9 10 11 12 13 14" at bounding box center [1214, 686] width 127 height 33
select select "1"
click at [1184, 708] on button "Übernehmen" at bounding box center [1141, 719] width 271 height 33
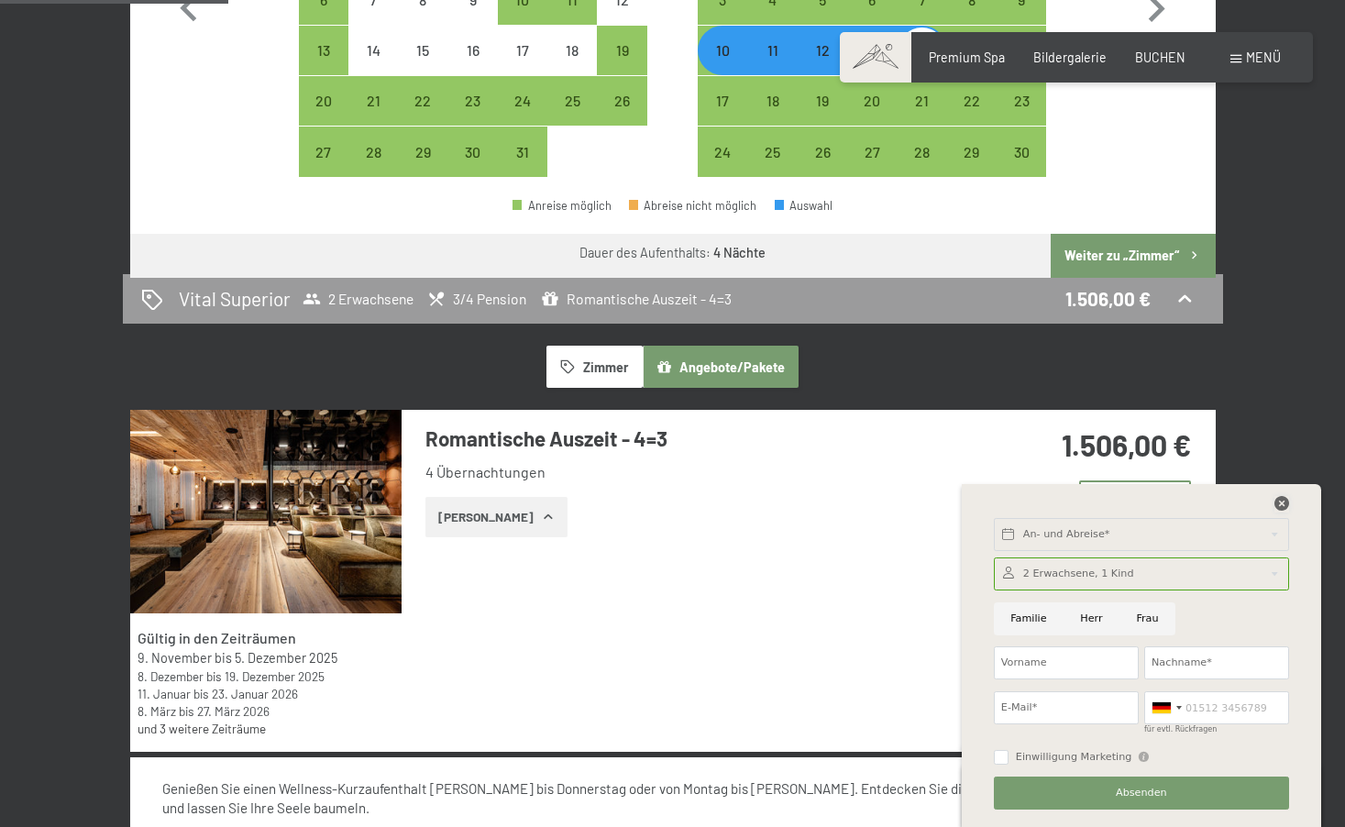
click at [1277, 504] on icon at bounding box center [1282, 503] width 15 height 15
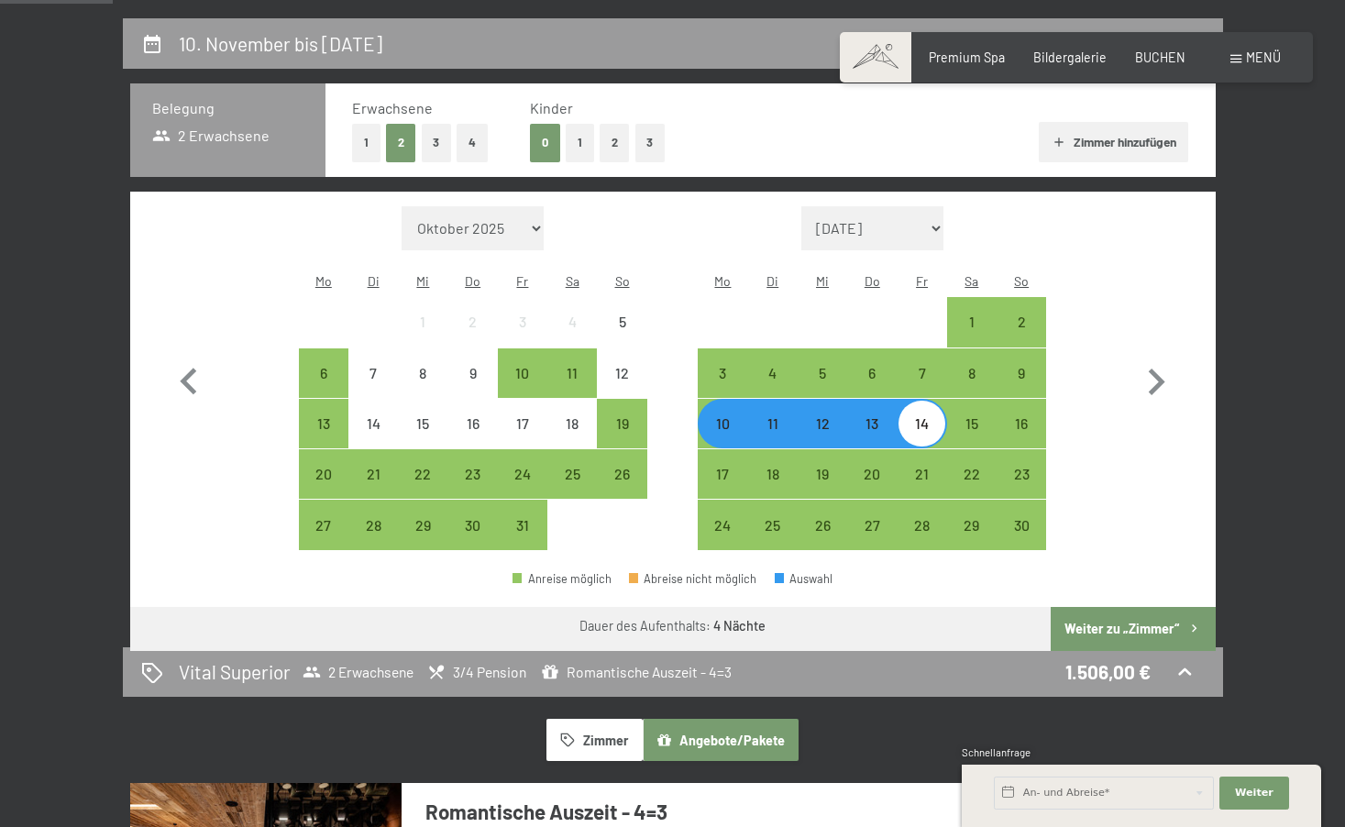
scroll to position [359, 0]
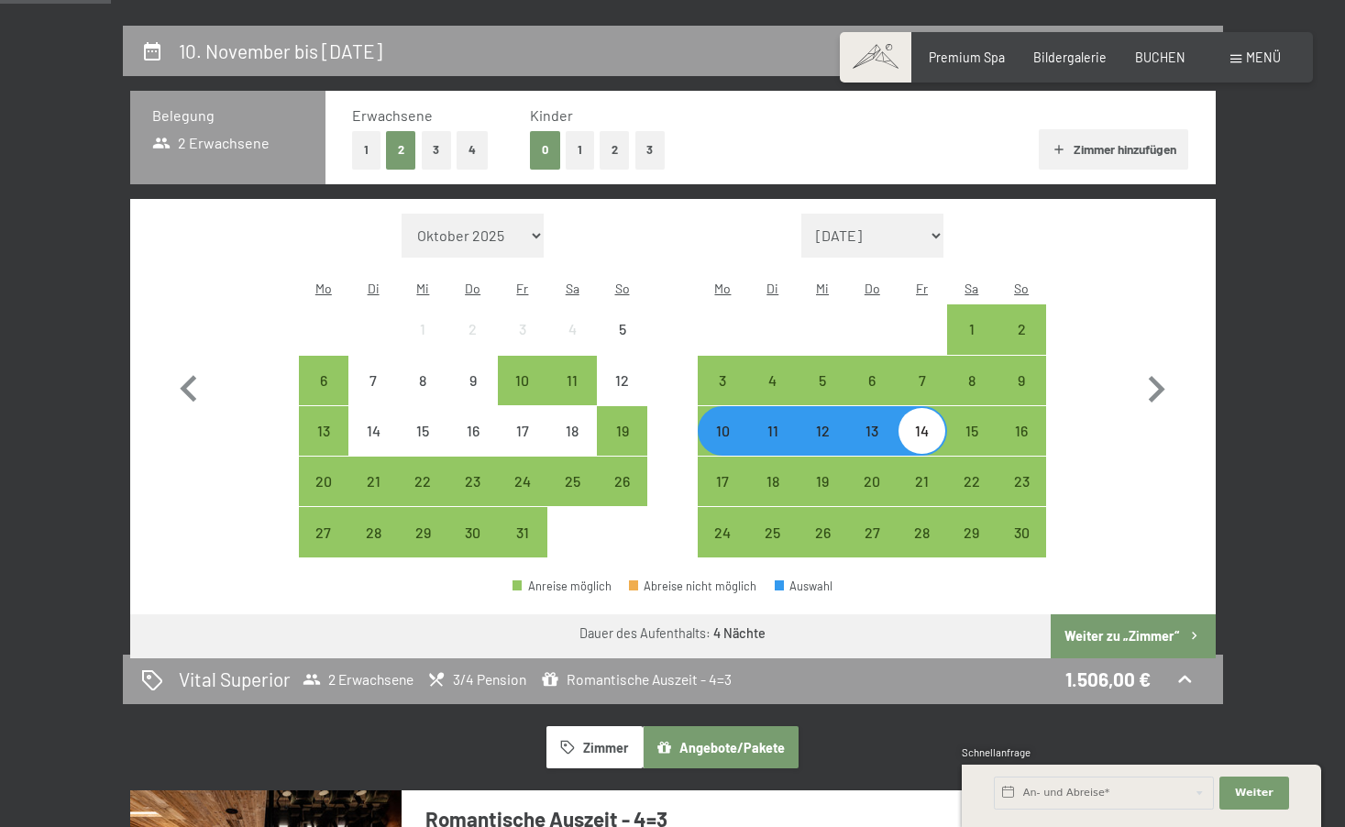
click at [588, 140] on button "1" at bounding box center [580, 150] width 28 height 38
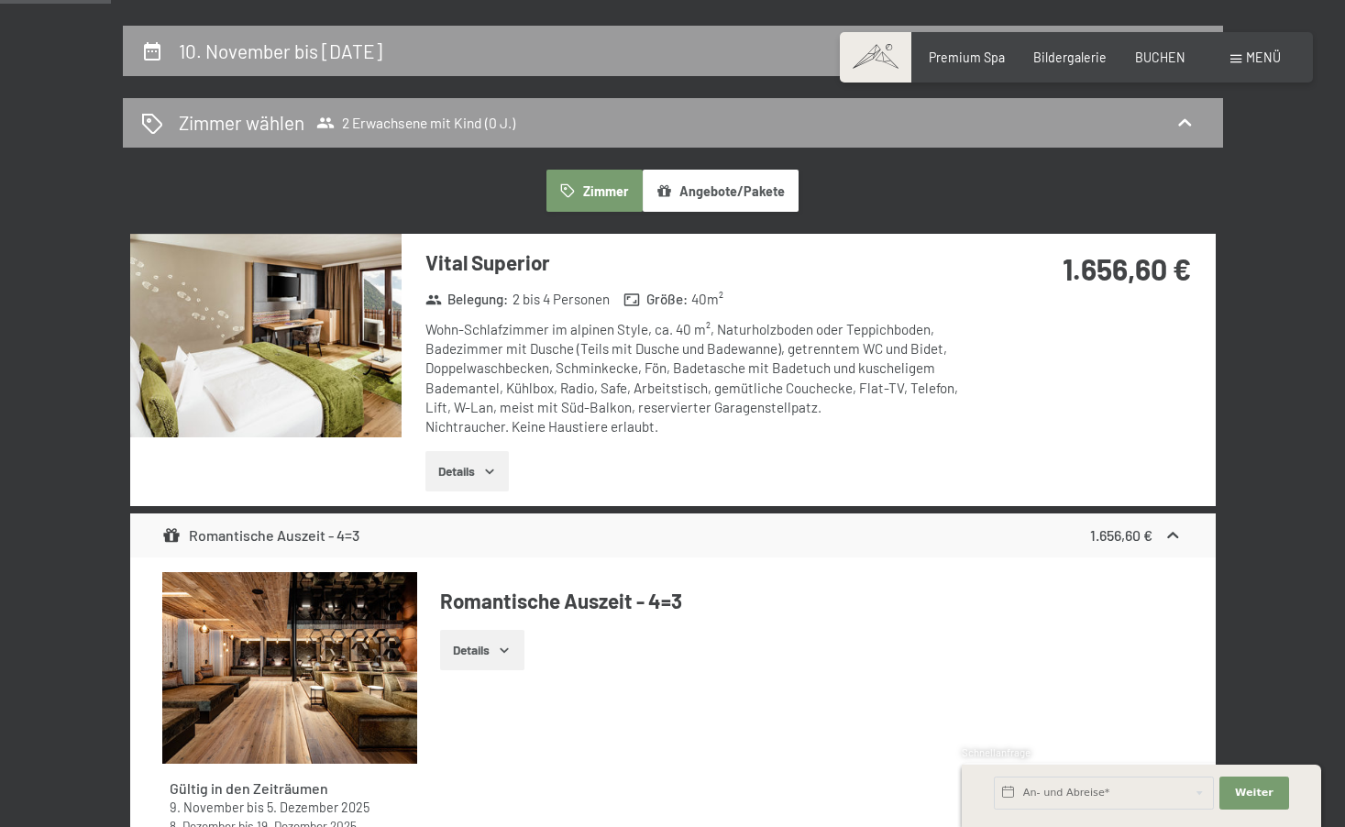
click at [492, 451] on button "Details" at bounding box center [467, 471] width 83 height 40
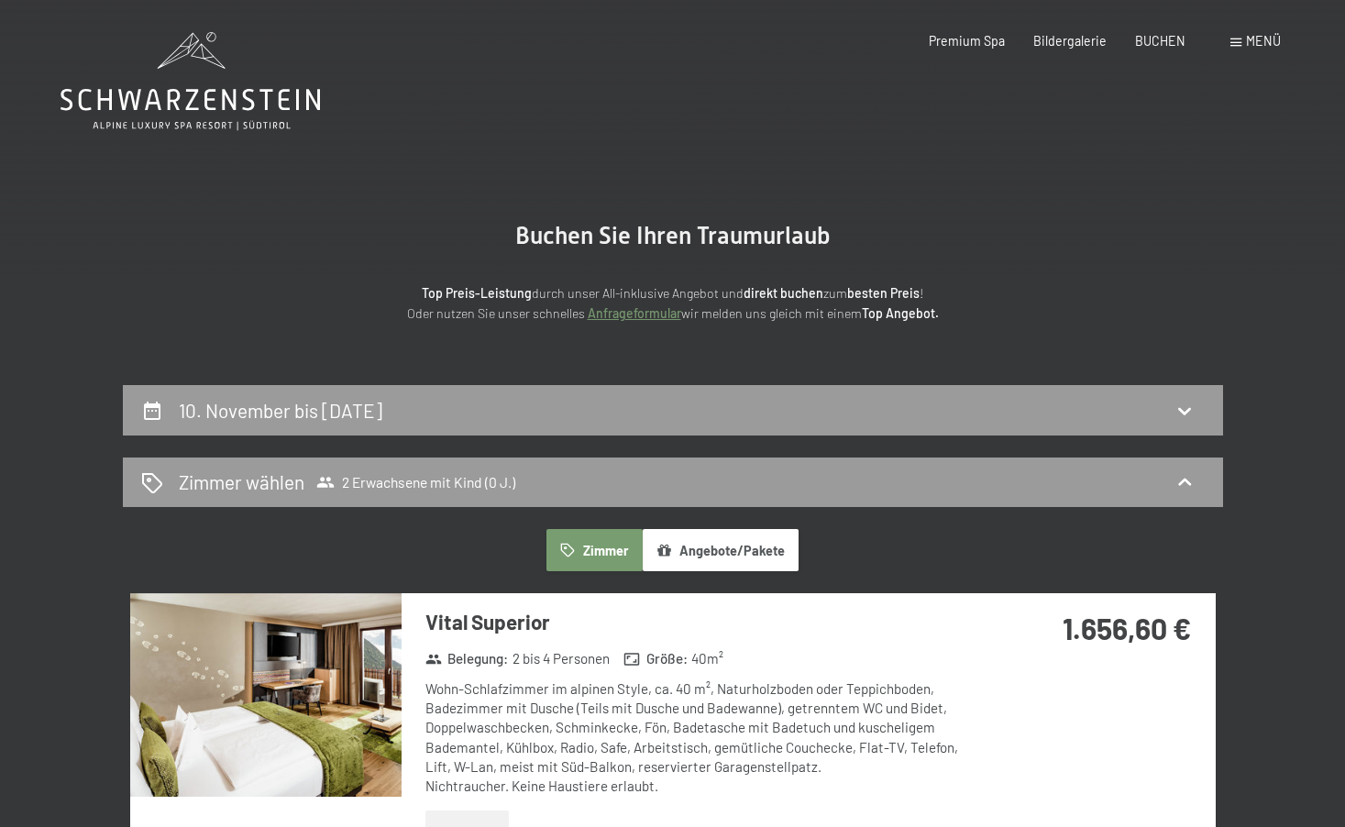
scroll to position [0, 0]
click at [1061, 385] on div "10. November bis 14. November 2025" at bounding box center [673, 410] width 1100 height 50
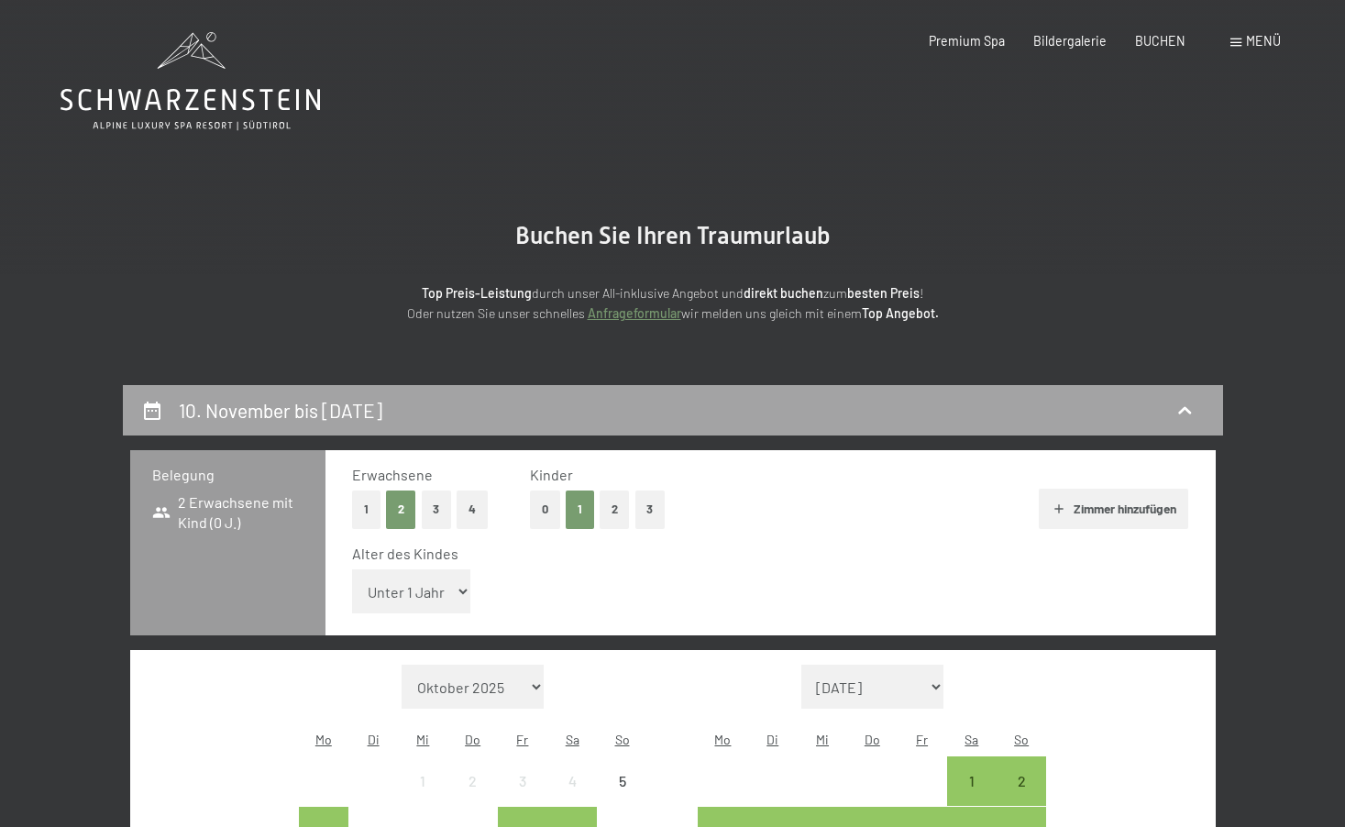
click at [1045, 416] on div "10. November bis 14. November 2025" at bounding box center [673, 410] width 1064 height 27
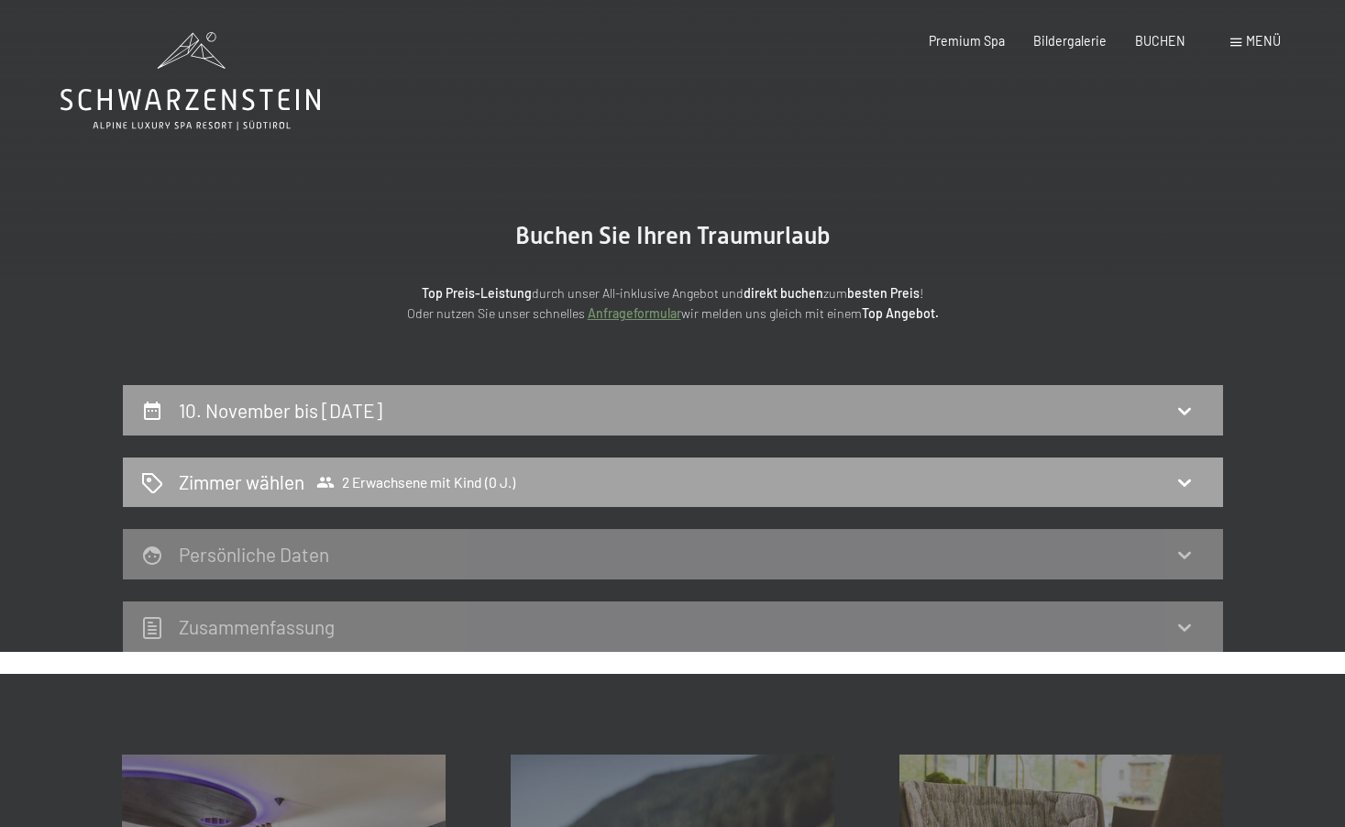
click at [1025, 492] on div "Zimmer wählen 2 Erwachsene mit Kind (0 J.)" at bounding box center [673, 482] width 1064 height 27
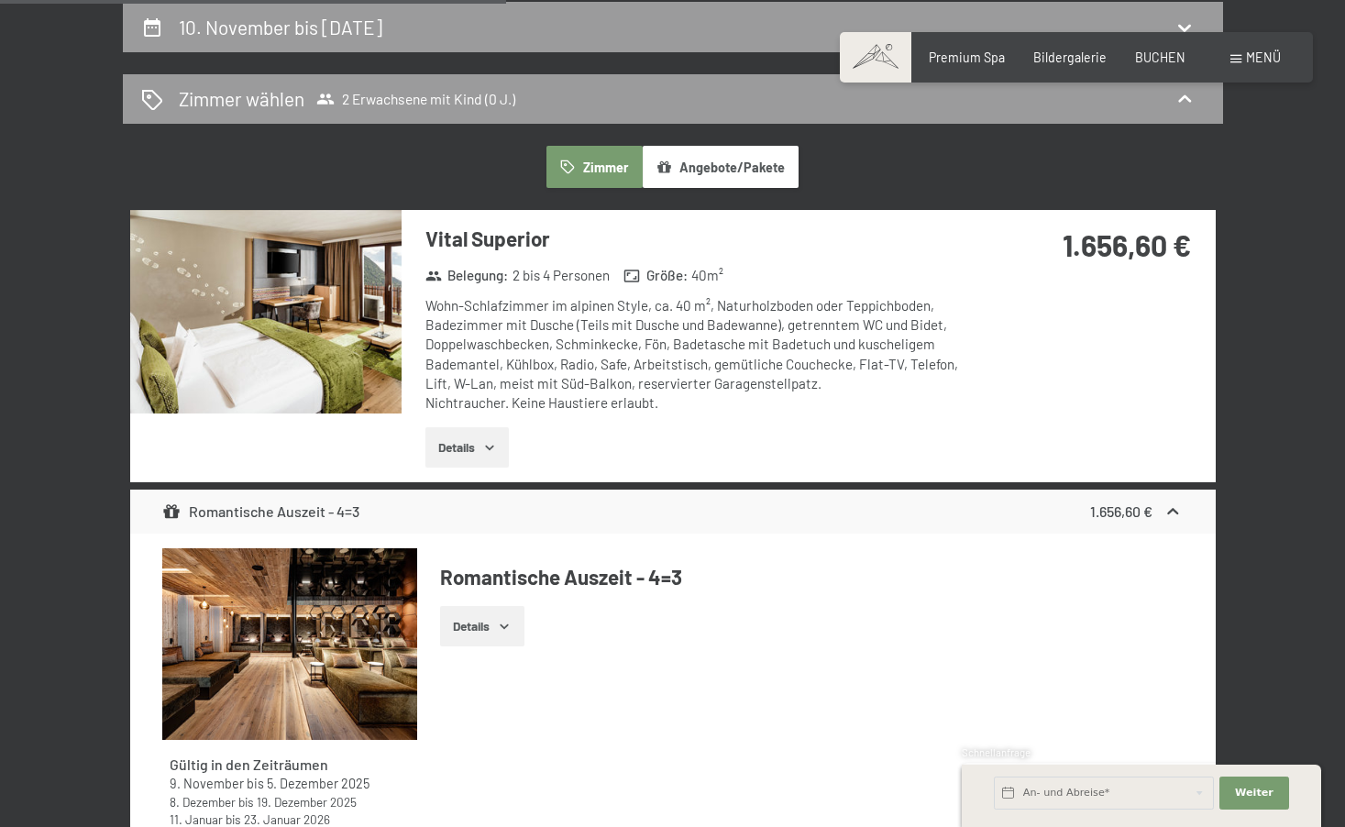
click at [477, 450] on button "Details" at bounding box center [467, 447] width 83 height 40
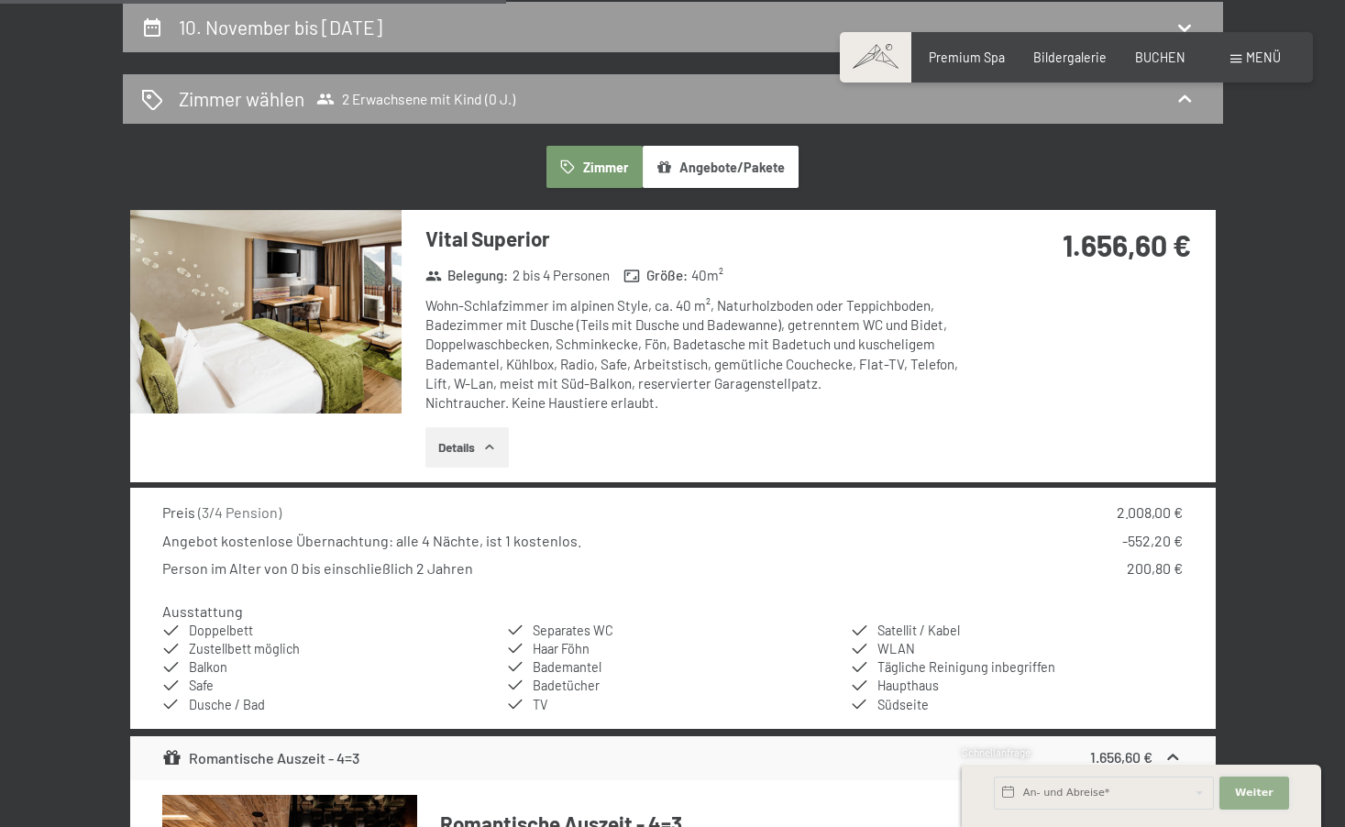
click at [1229, 802] on button "Weiter Adressfelder ausblenden" at bounding box center [1255, 793] width 70 height 33
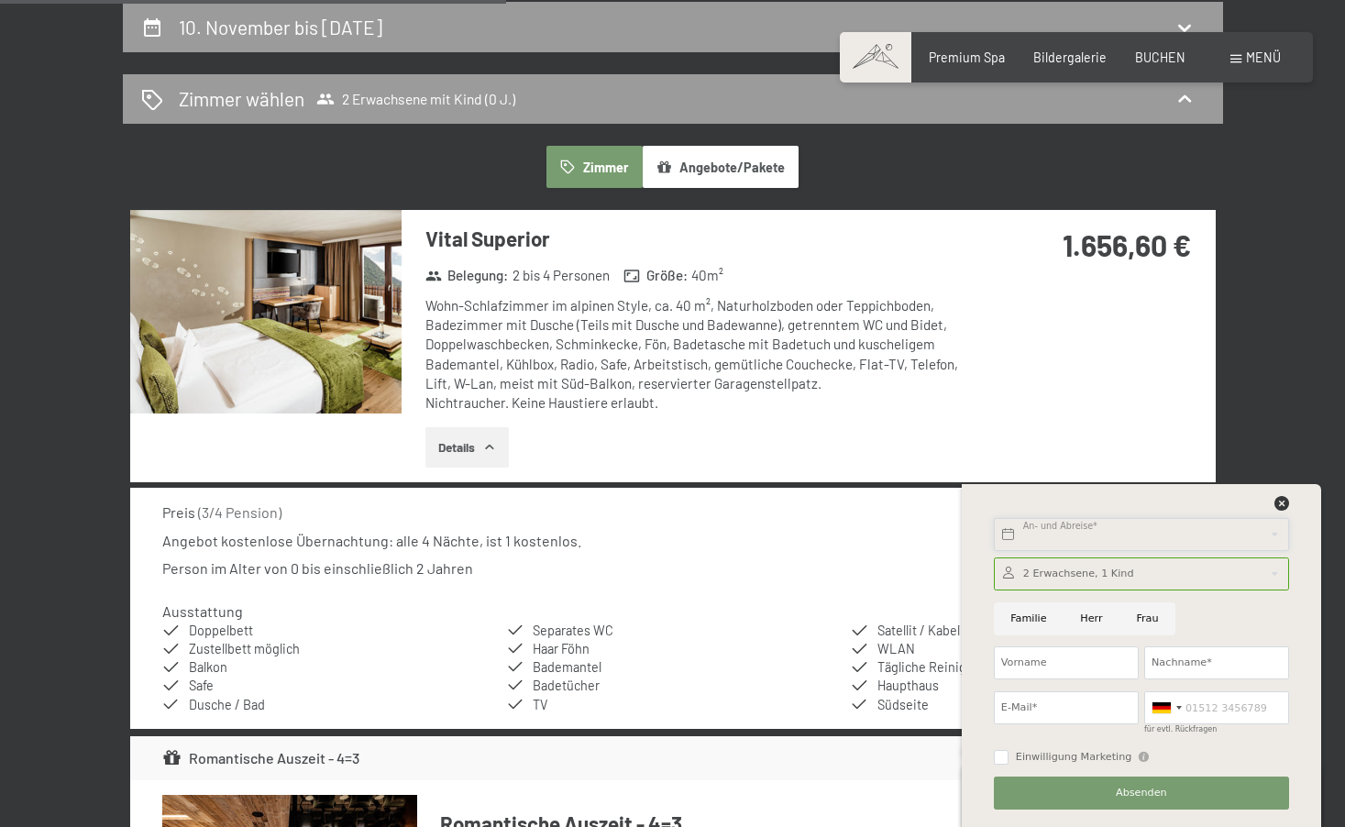
click at [1071, 531] on input "text" at bounding box center [1141, 534] width 295 height 33
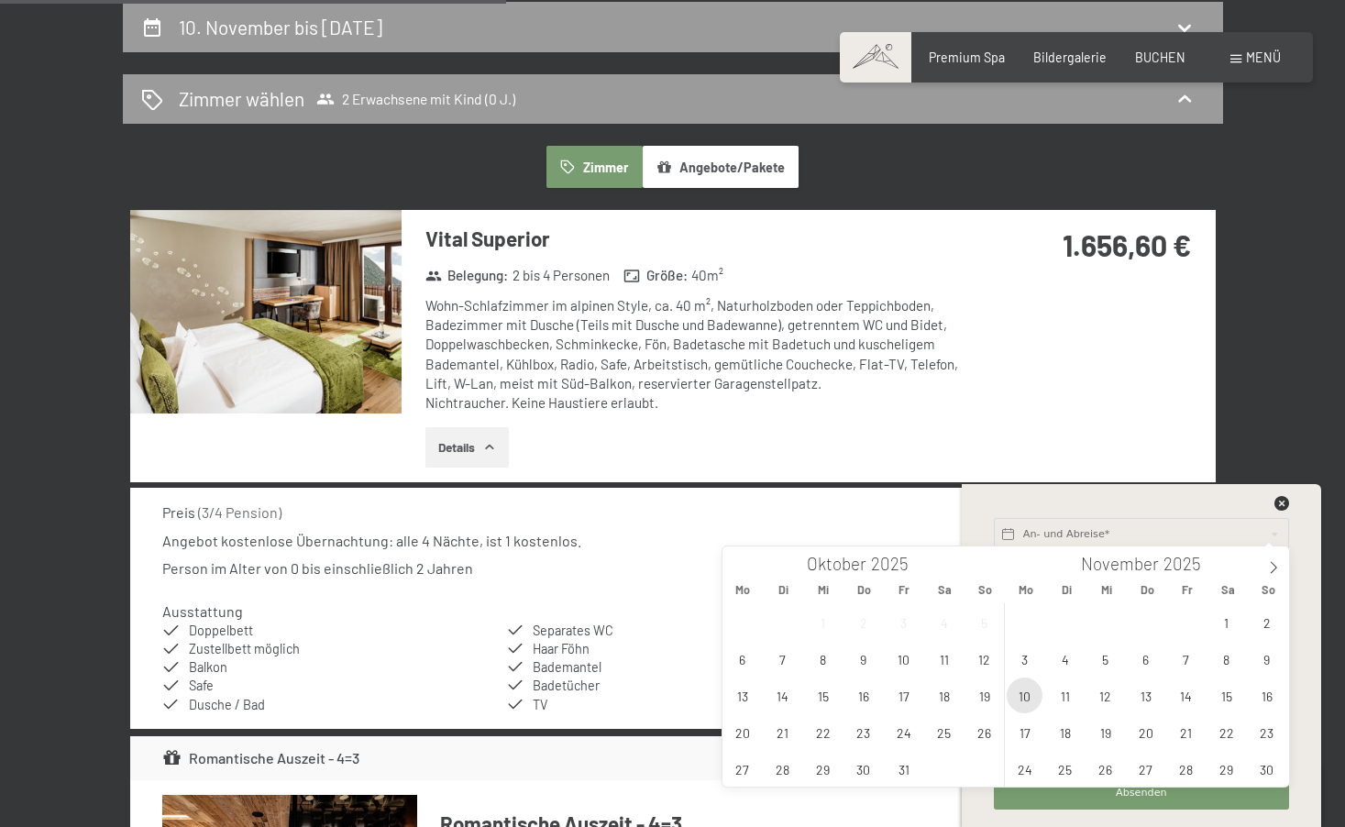
click at [1031, 696] on span "10" at bounding box center [1025, 696] width 36 height 36
click at [1188, 691] on span "14" at bounding box center [1186, 696] width 36 height 36
type input "Mo. 10.11.2025 - Fr. 14.11.2025"
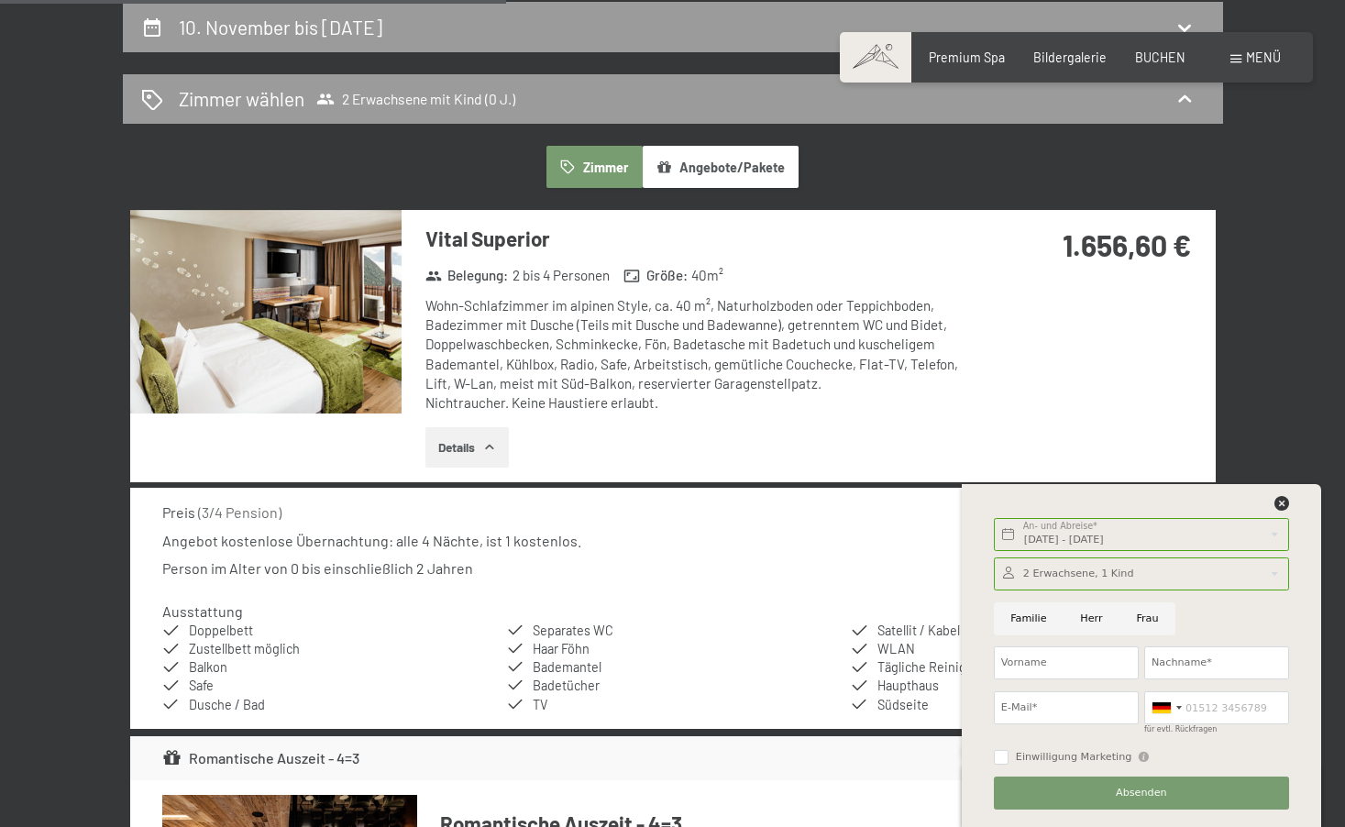
click at [1099, 620] on input "Herr" at bounding box center [1092, 619] width 56 height 33
radio input "true"
type input "Lucien"
type input "Mösching"
type input "lucien.moesching@gmail.com"
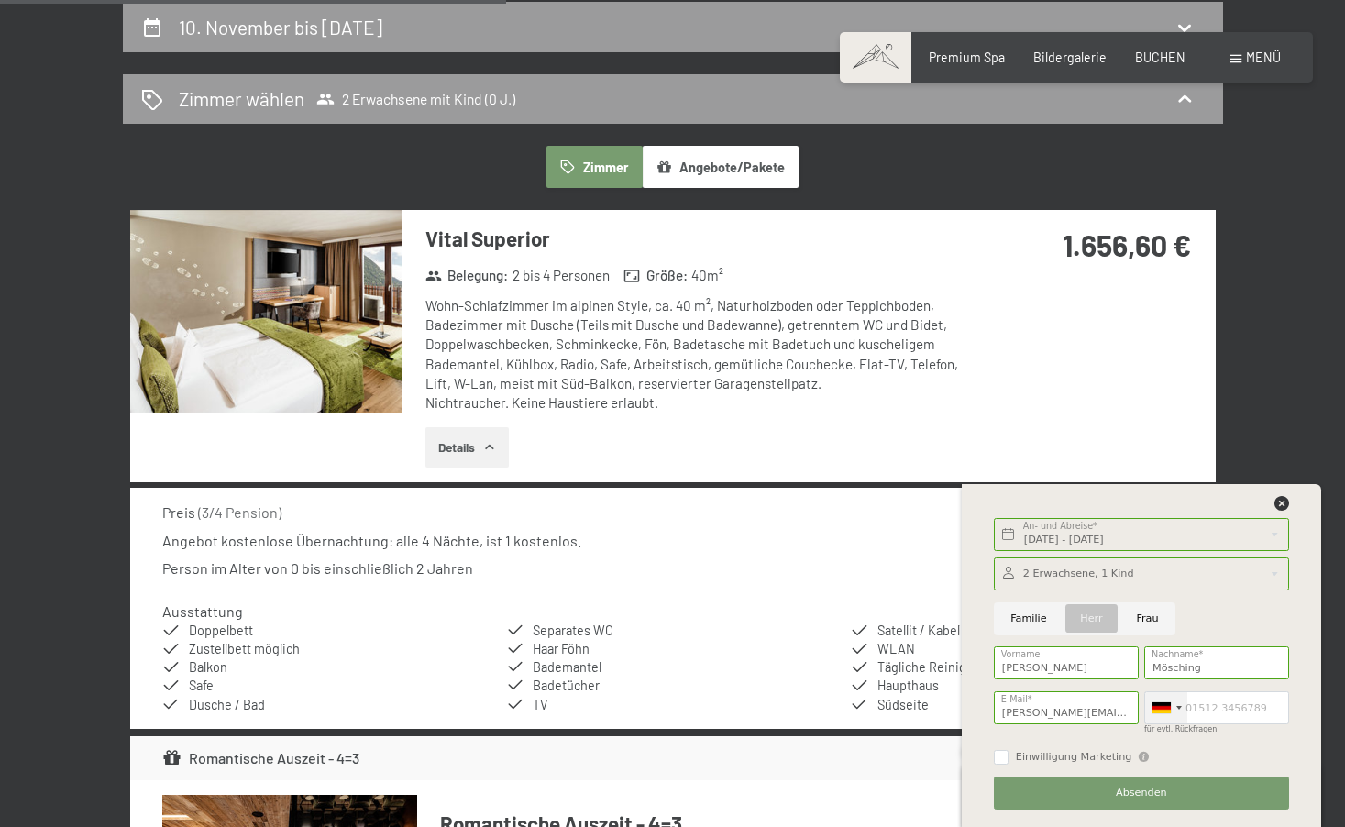
click at [1185, 704] on div at bounding box center [1166, 707] width 42 height 31
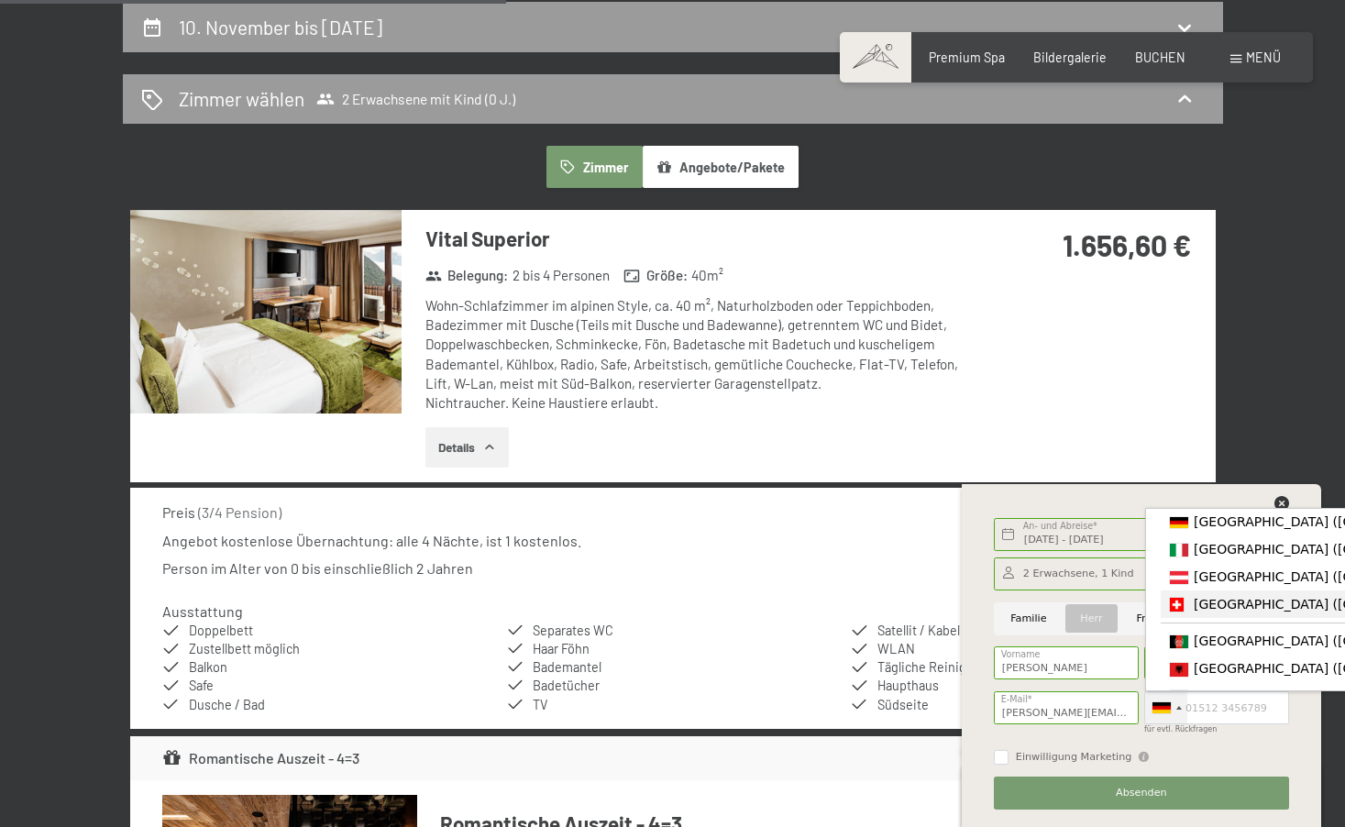
click at [1220, 604] on span "[GEOGRAPHIC_DATA] ([GEOGRAPHIC_DATA])" at bounding box center [1336, 604] width 284 height 15
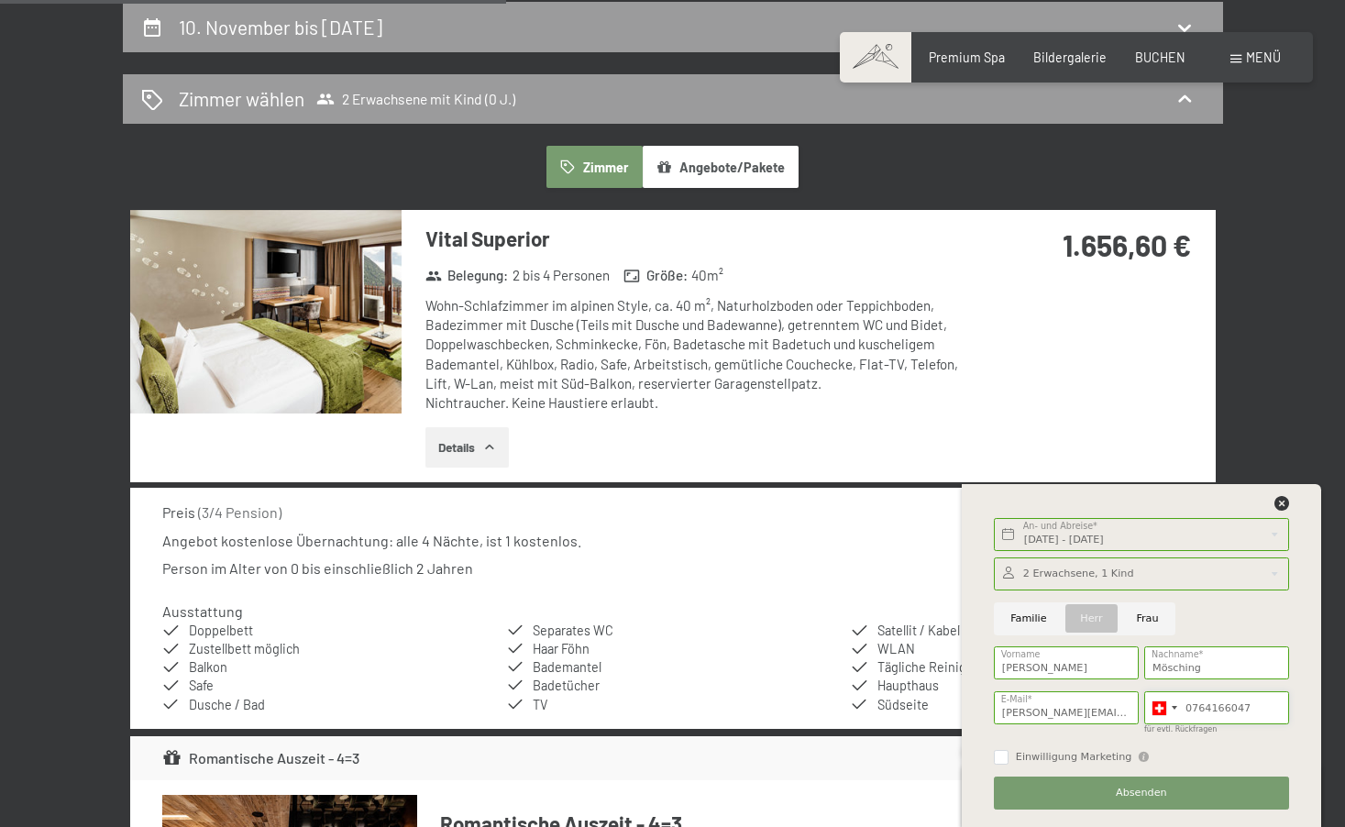
type input "0764166047"
click at [1080, 783] on button "Absenden" at bounding box center [1141, 793] width 295 height 33
